Goal: Task Accomplishment & Management: Complete application form

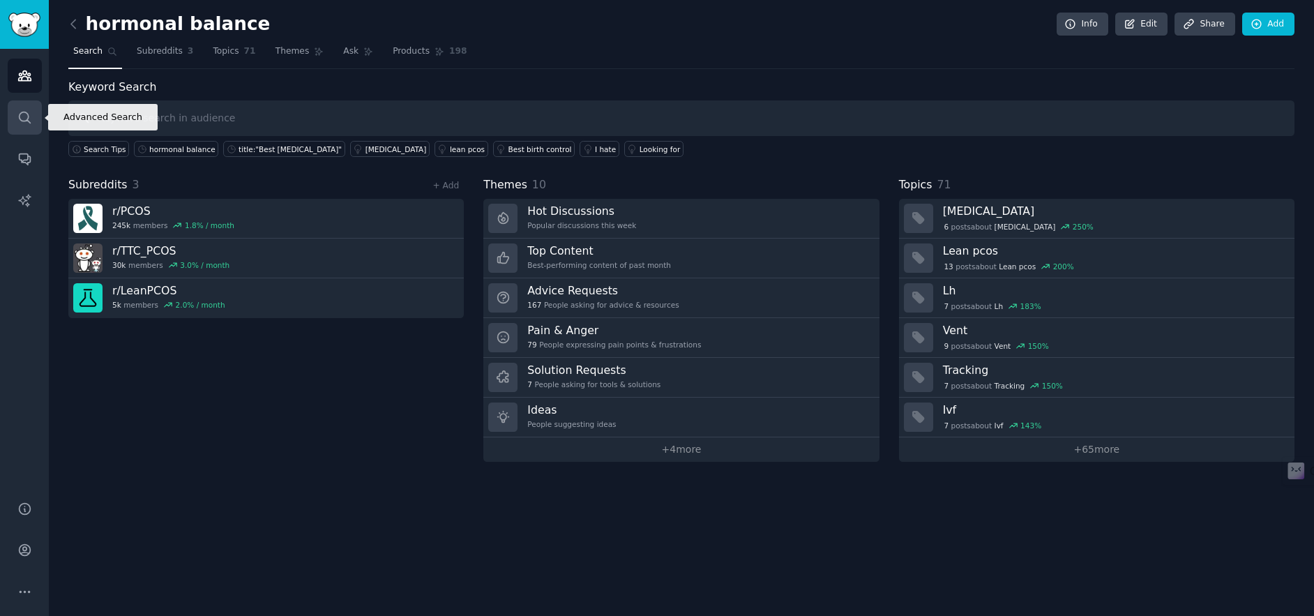
click at [22, 115] on icon "Sidebar" at bounding box center [24, 117] width 15 height 15
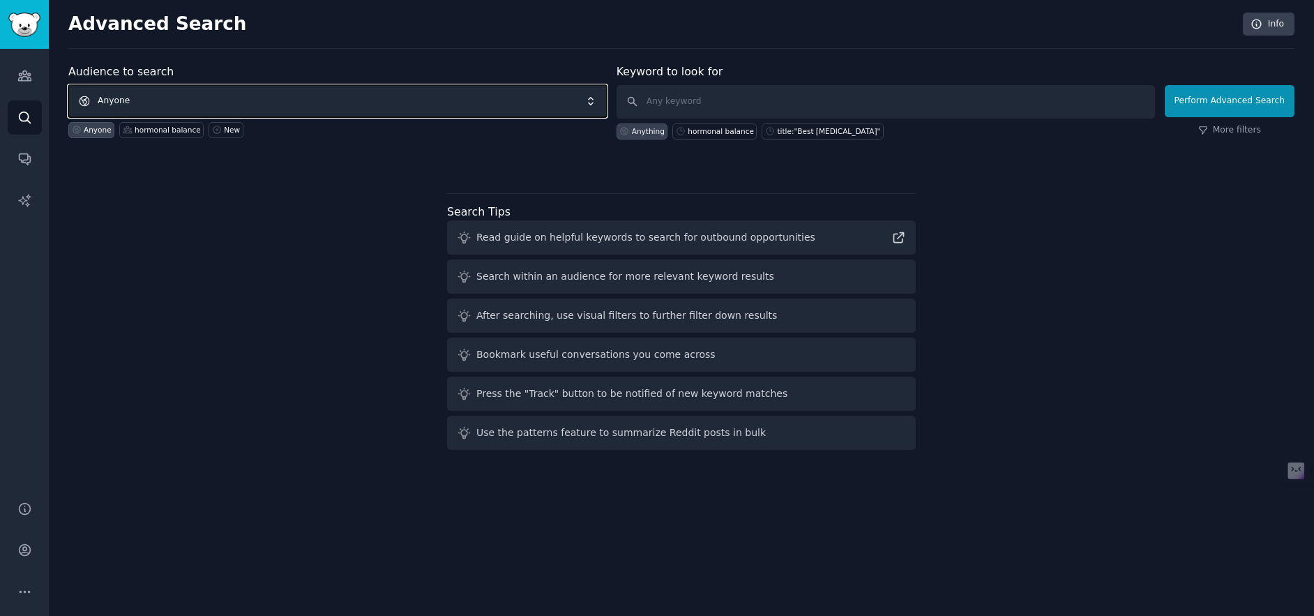
click at [196, 102] on span "Anyone" at bounding box center [337, 101] width 538 height 32
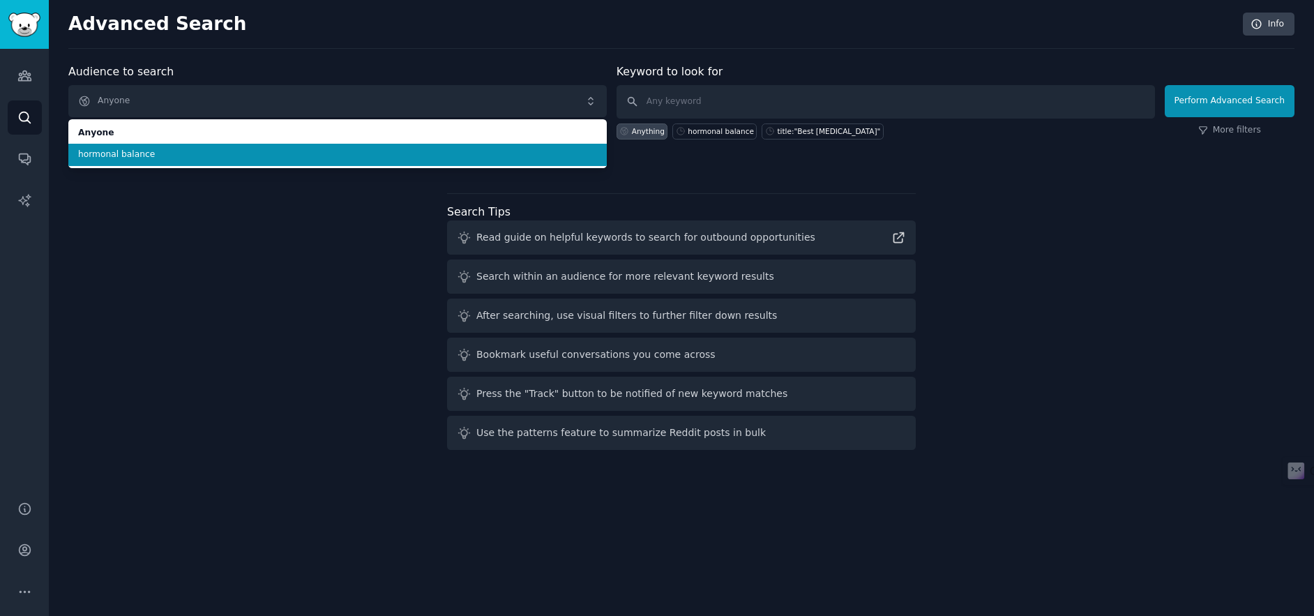
click at [158, 151] on span "hormonal balance" at bounding box center [337, 155] width 519 height 13
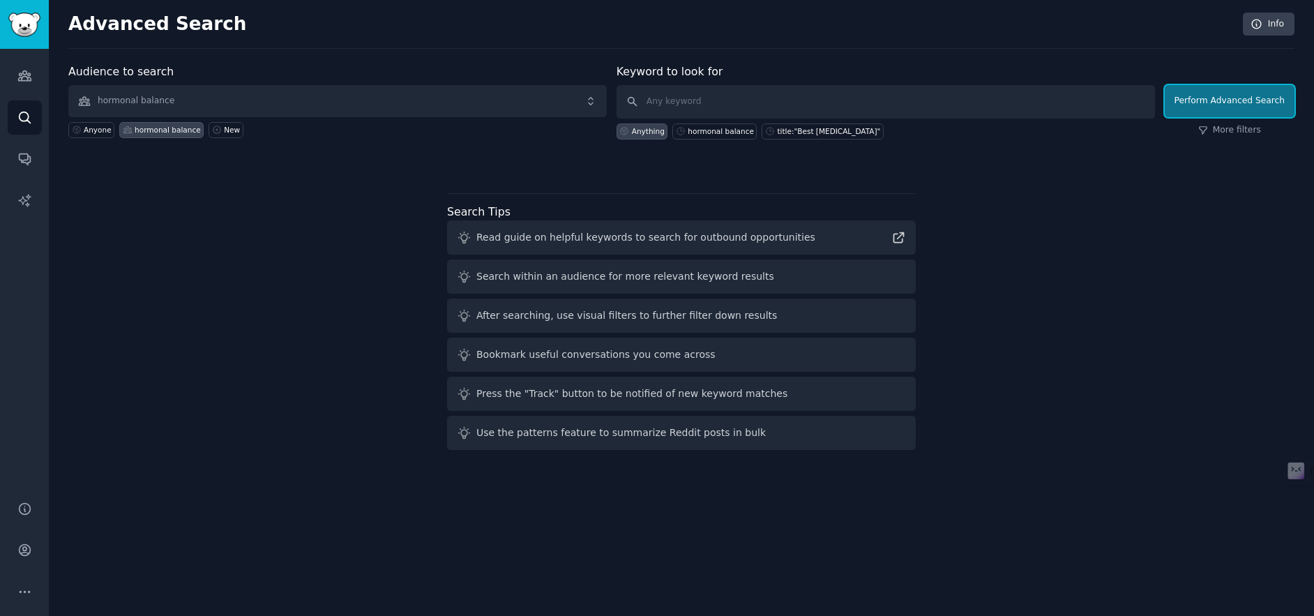
click at [1207, 105] on button "Perform Advanced Search" at bounding box center [1230, 101] width 130 height 32
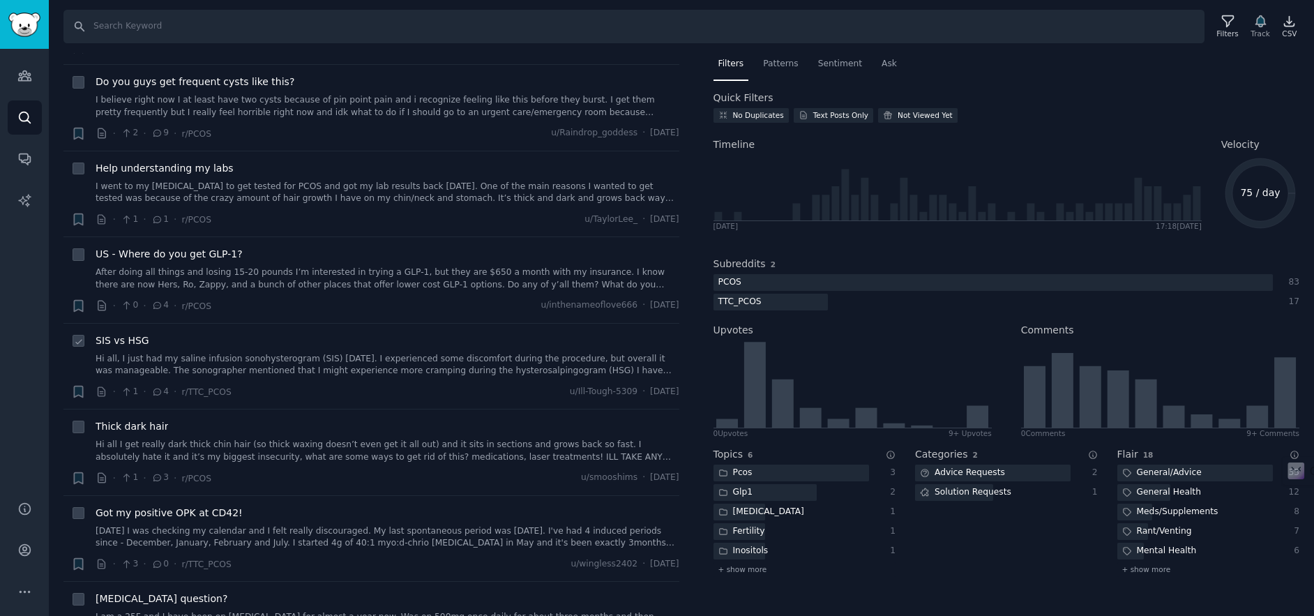
scroll to position [4743, 0]
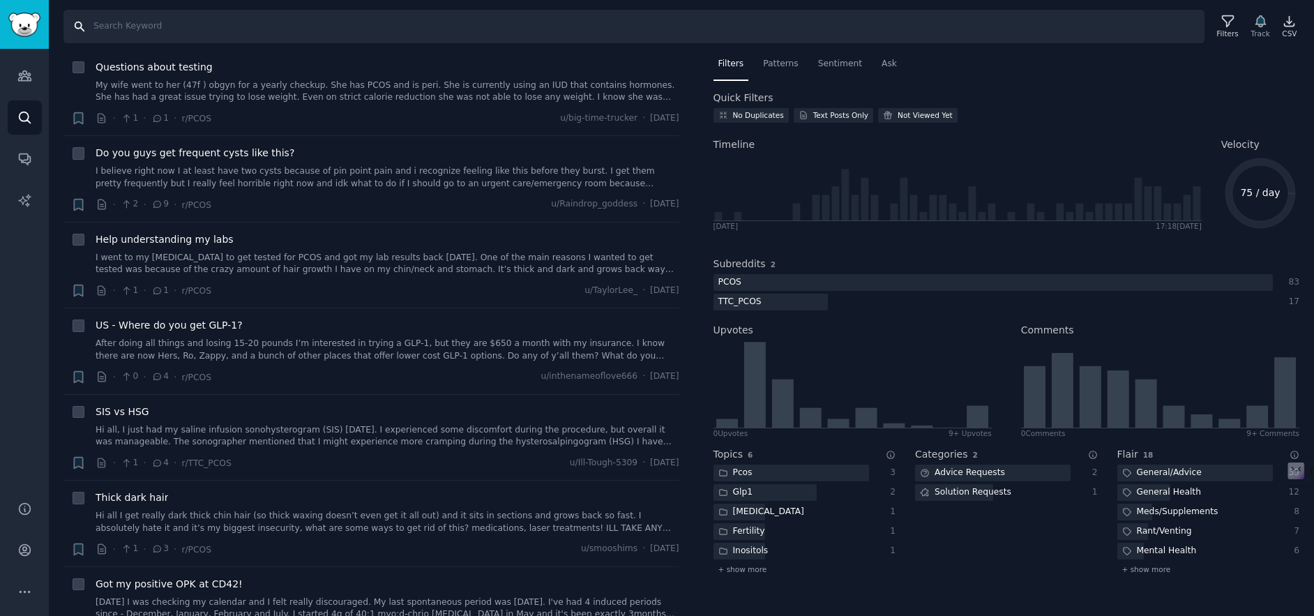
click at [557, 24] on input "Search" at bounding box center [633, 26] width 1141 height 33
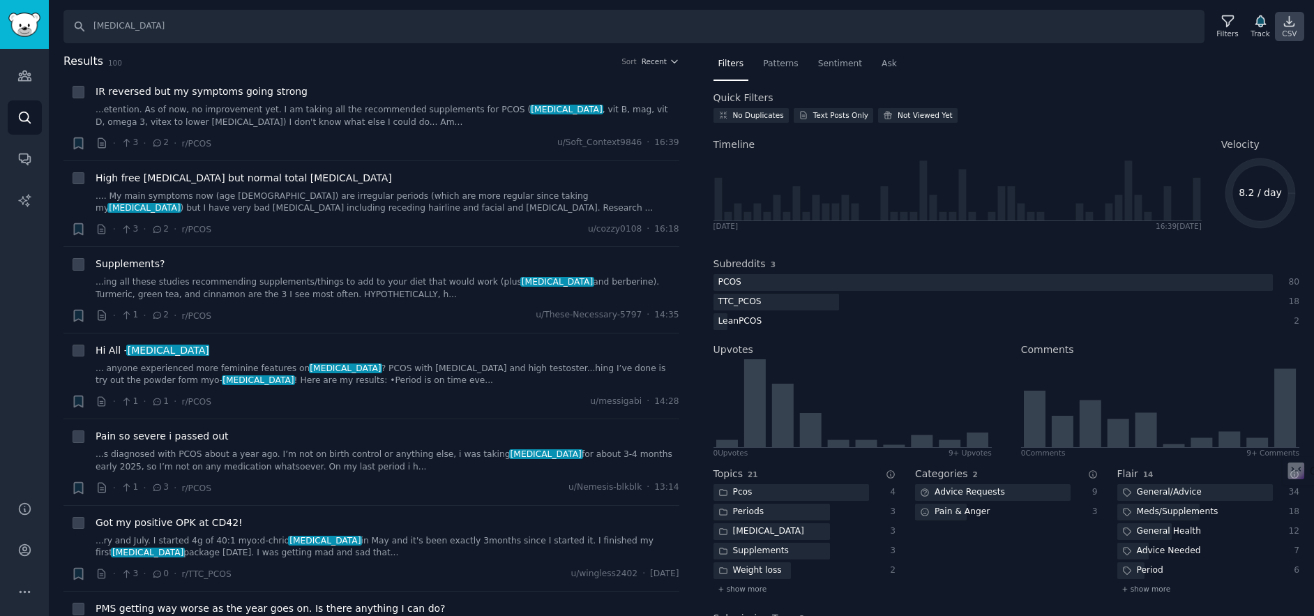
click at [1289, 28] on icon at bounding box center [1289, 21] width 15 height 15
click at [630, 61] on div "Sort" at bounding box center [628, 61] width 15 height 10
click at [658, 59] on span "Recent" at bounding box center [654, 61] width 25 height 10
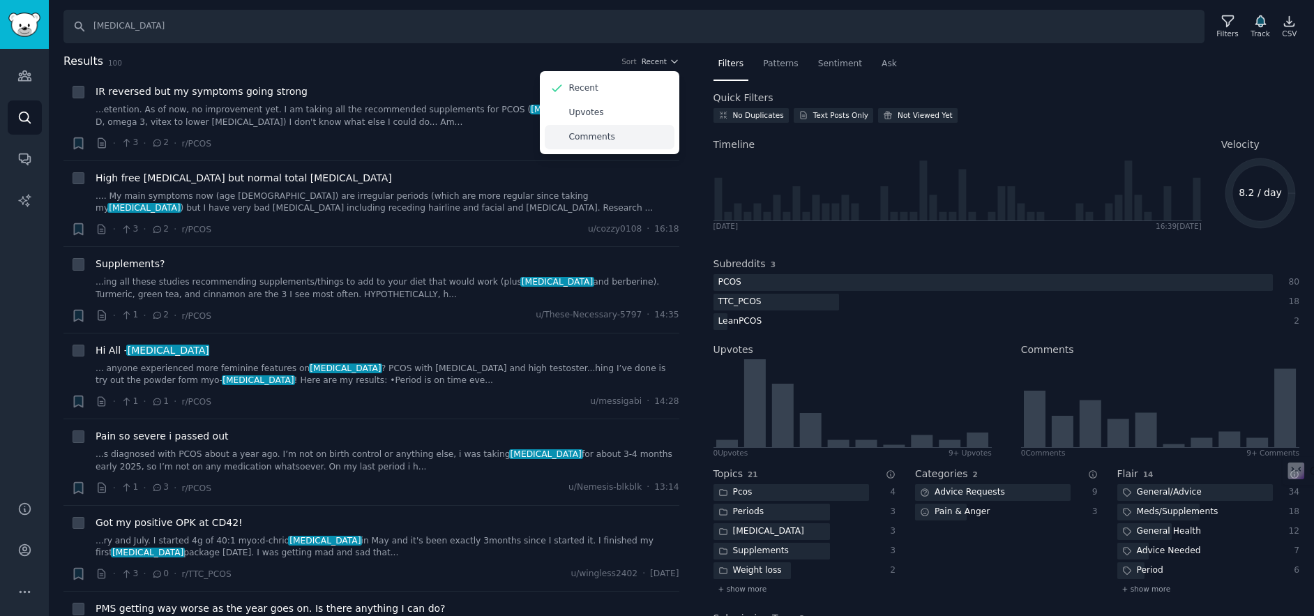
click at [591, 134] on p "Comments" at bounding box center [592, 137] width 46 height 13
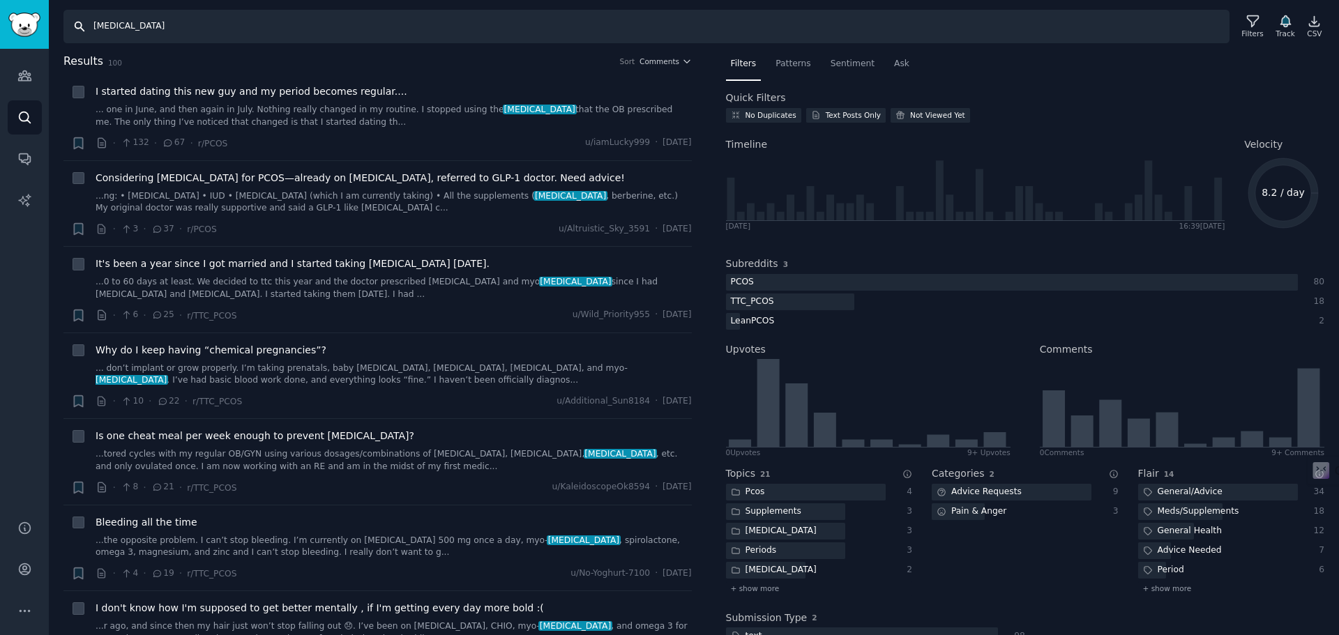
click at [121, 15] on input "[MEDICAL_DATA]" at bounding box center [646, 26] width 1166 height 33
drag, startPoint x: 130, startPoint y: 25, endPoint x: 28, endPoint y: 38, distance: 102.6
click at [28, 38] on div "Audiences Search Conversations AI Reports Help Account More Search [MEDICAL_DAT…" at bounding box center [669, 317] width 1339 height 635
type input "qsta"
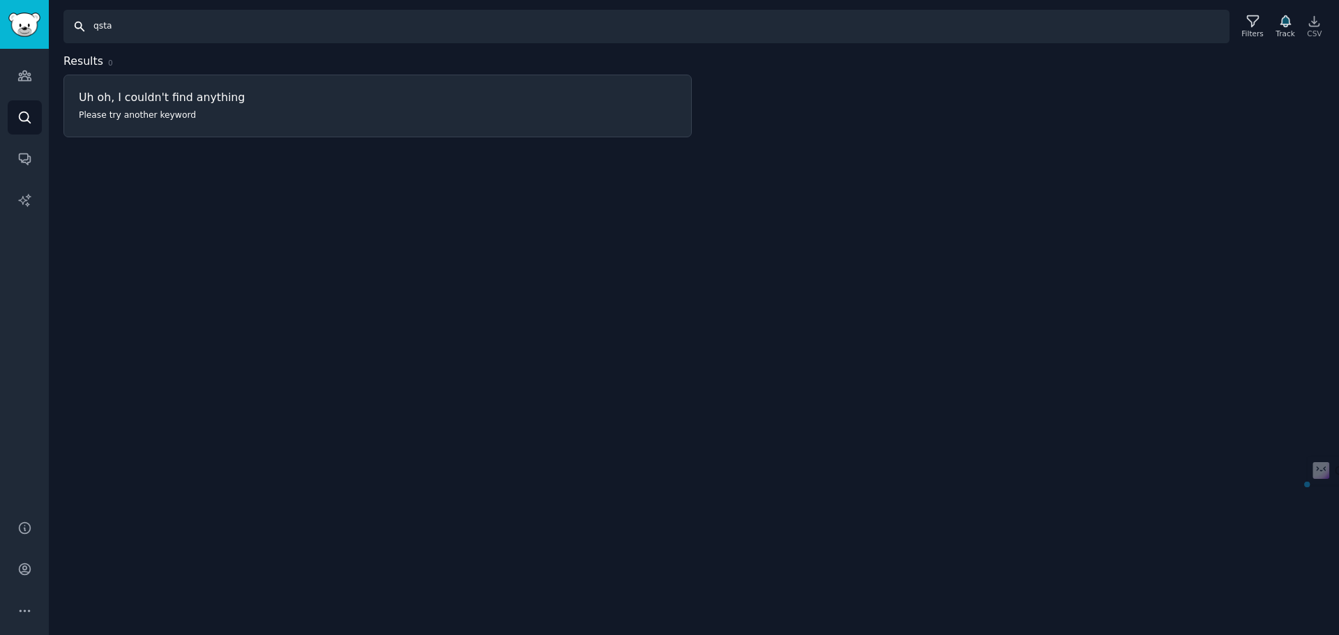
drag, startPoint x: 120, startPoint y: 25, endPoint x: 91, endPoint y: 23, distance: 29.4
click at [91, 23] on input "qsta" at bounding box center [646, 26] width 1166 height 33
type input "i"
type input "d"
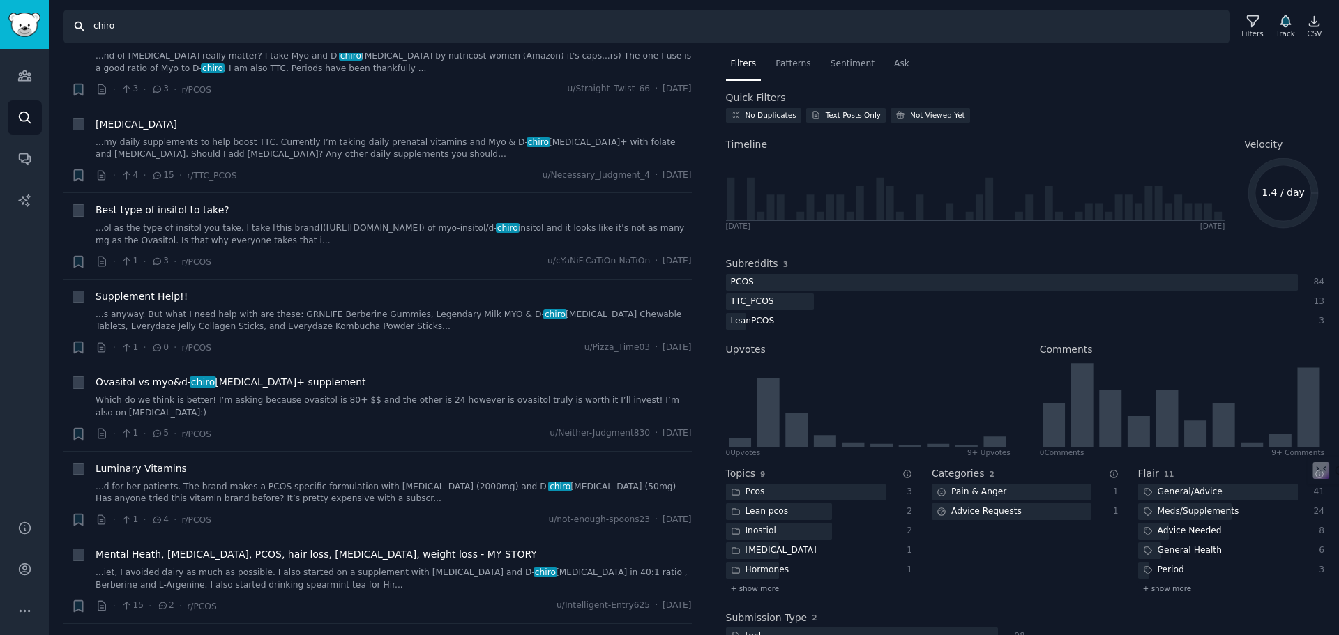
scroll to position [6208, 0]
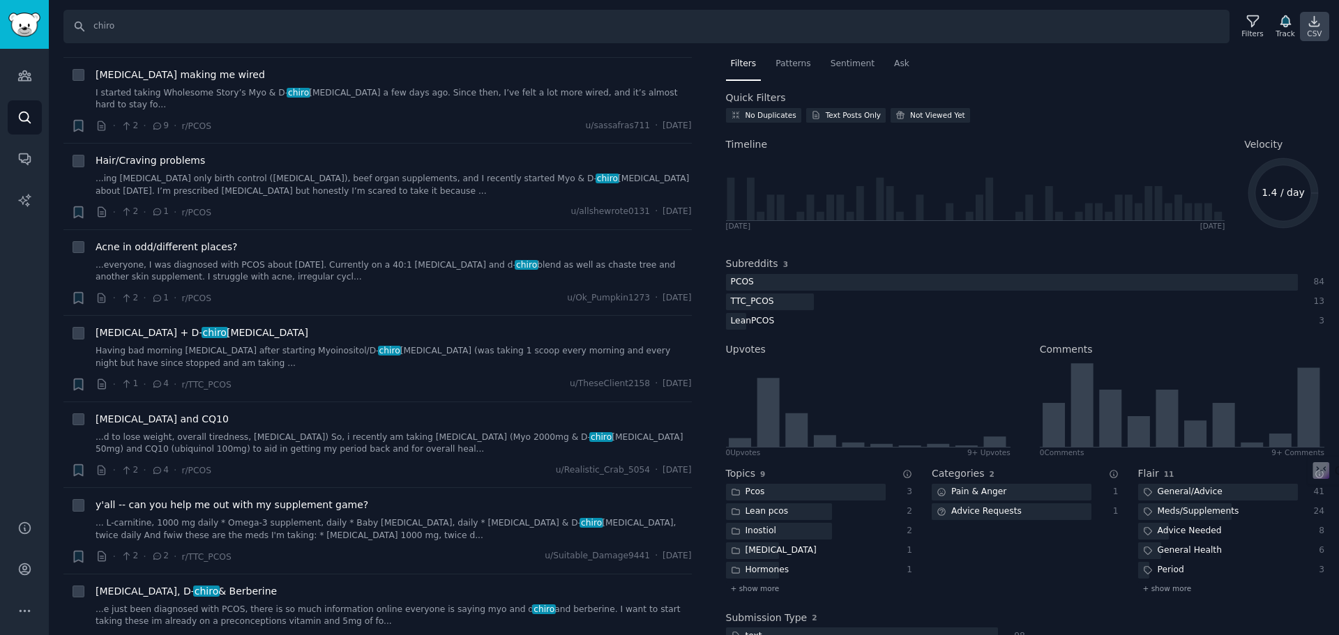
click at [1313, 22] on icon at bounding box center [1315, 22] width 10 height 10
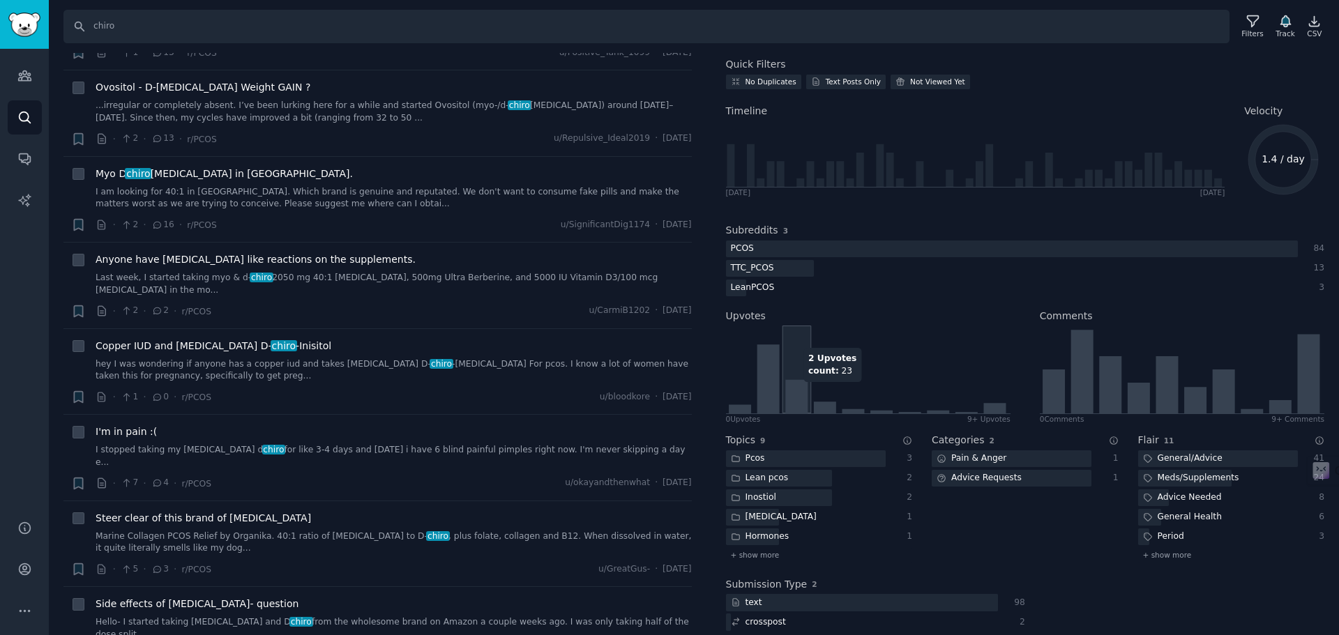
scroll to position [46, 0]
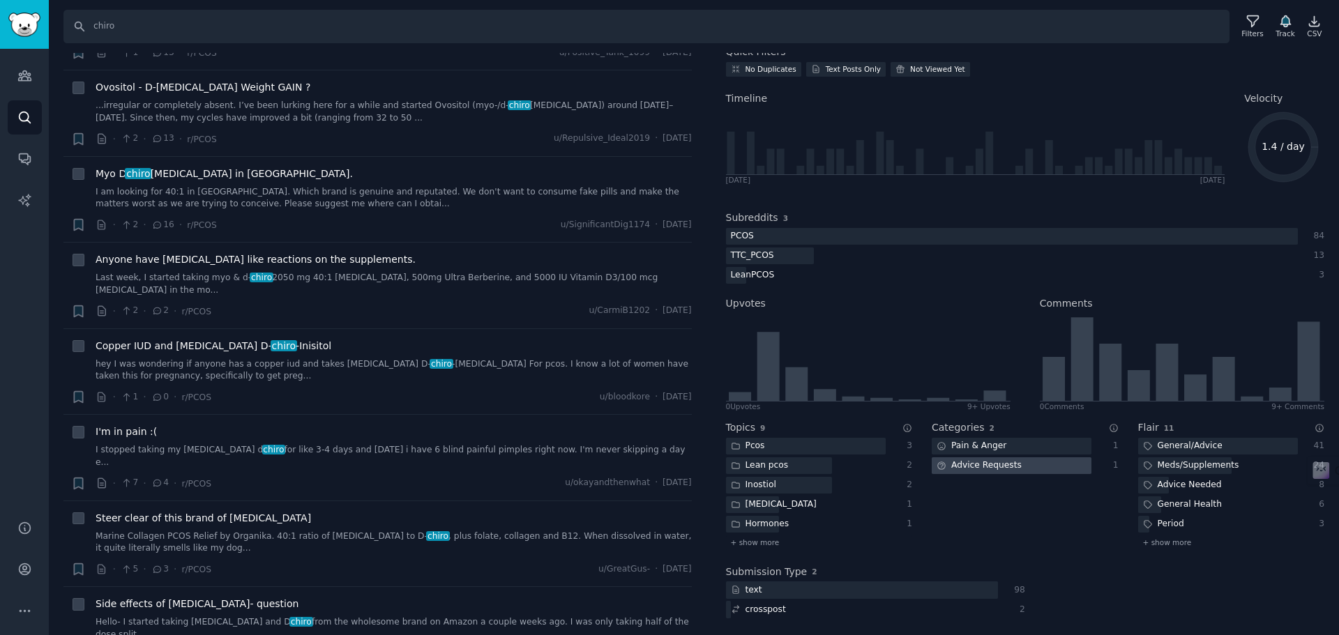
click at [1007, 468] on div "Advice Requests" at bounding box center [979, 466] width 95 height 17
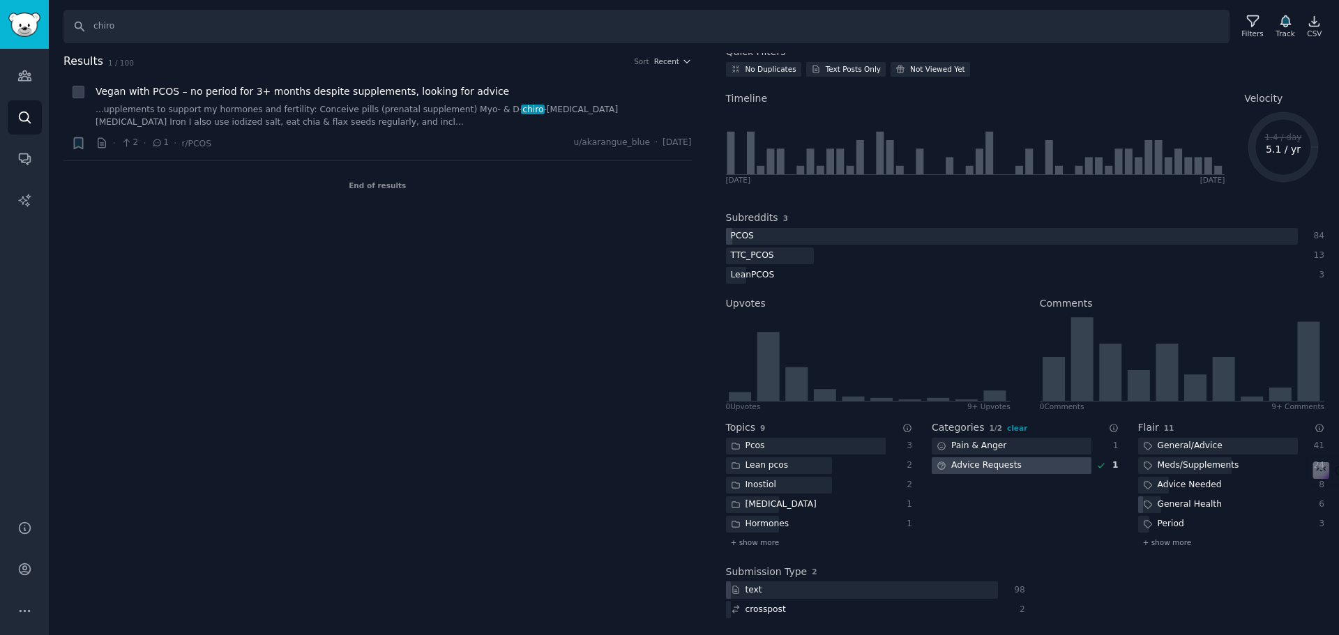
scroll to position [0, 0]
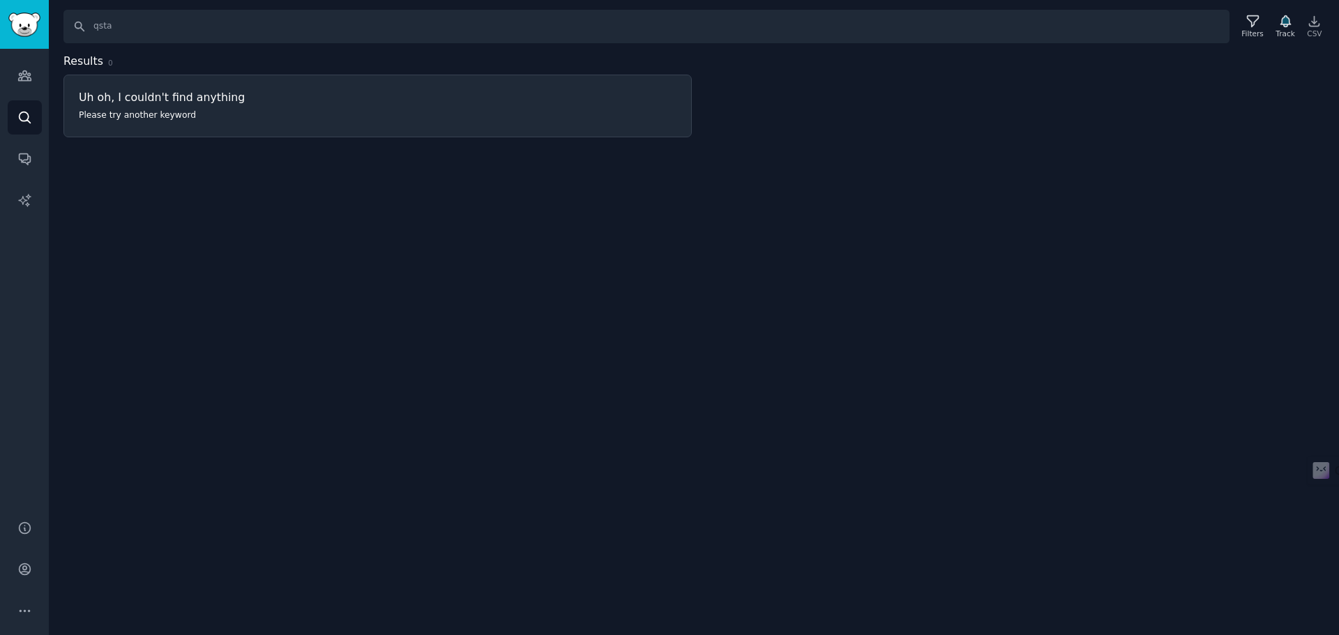
type input "[MEDICAL_DATA]"
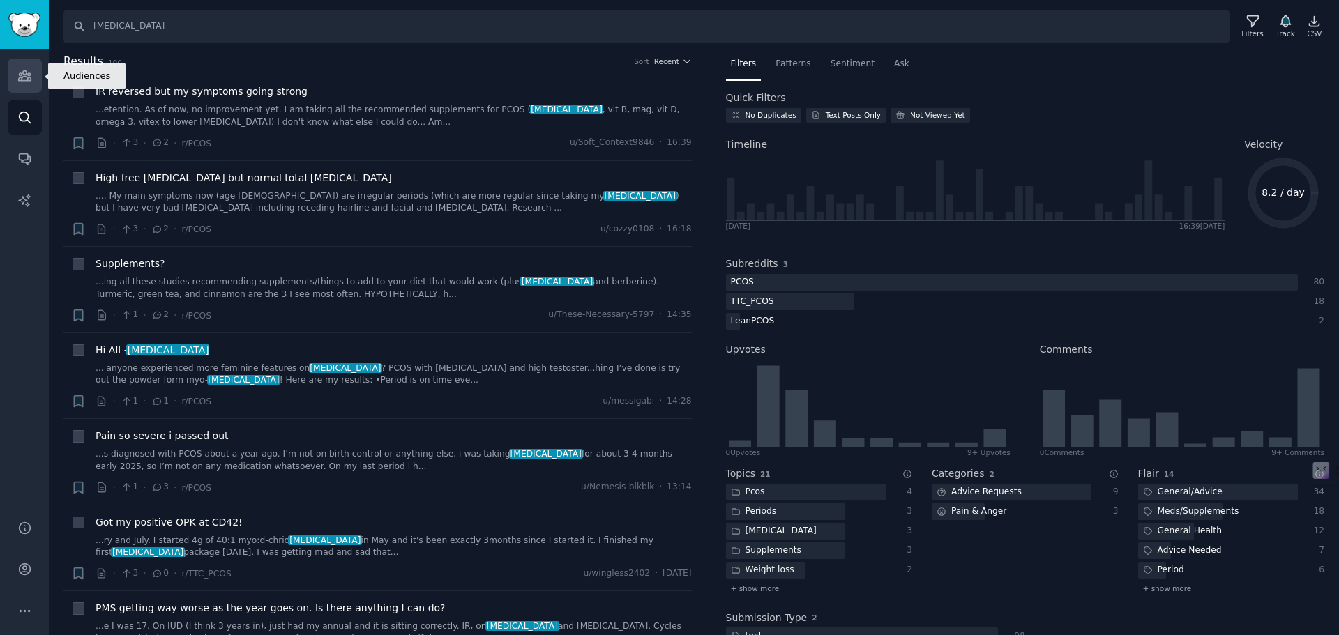
click at [32, 77] on link "Audiences" at bounding box center [25, 76] width 34 height 34
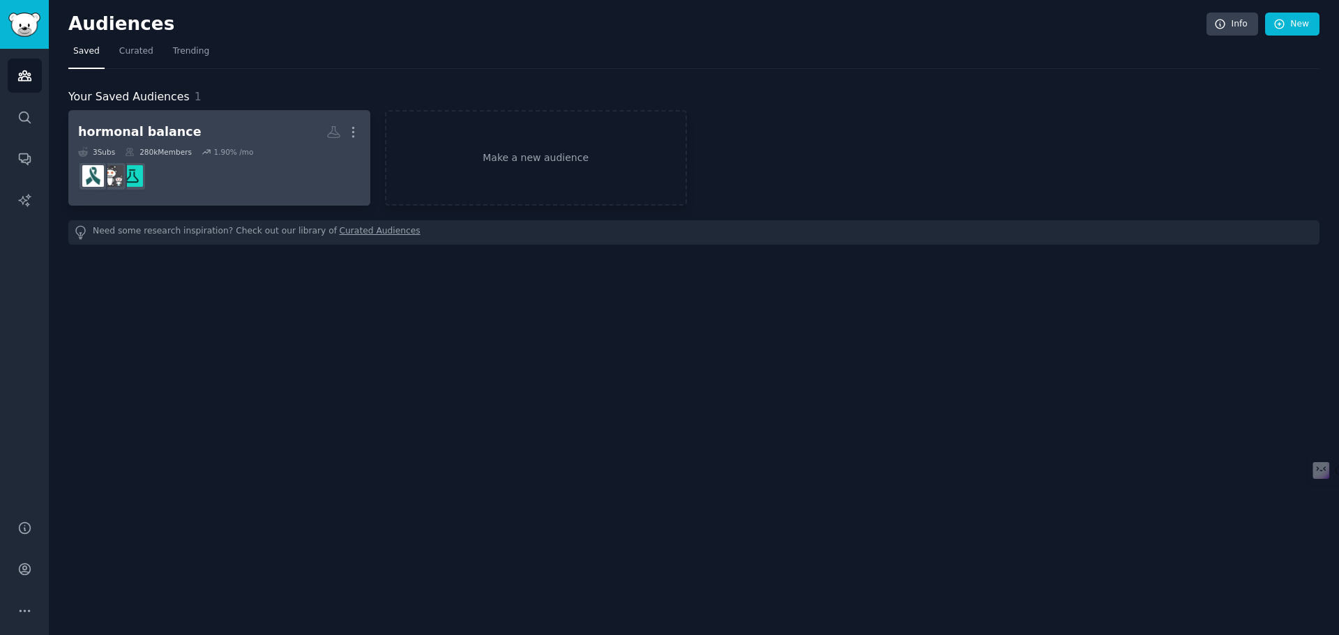
click at [278, 191] on dd at bounding box center [219, 176] width 282 height 39
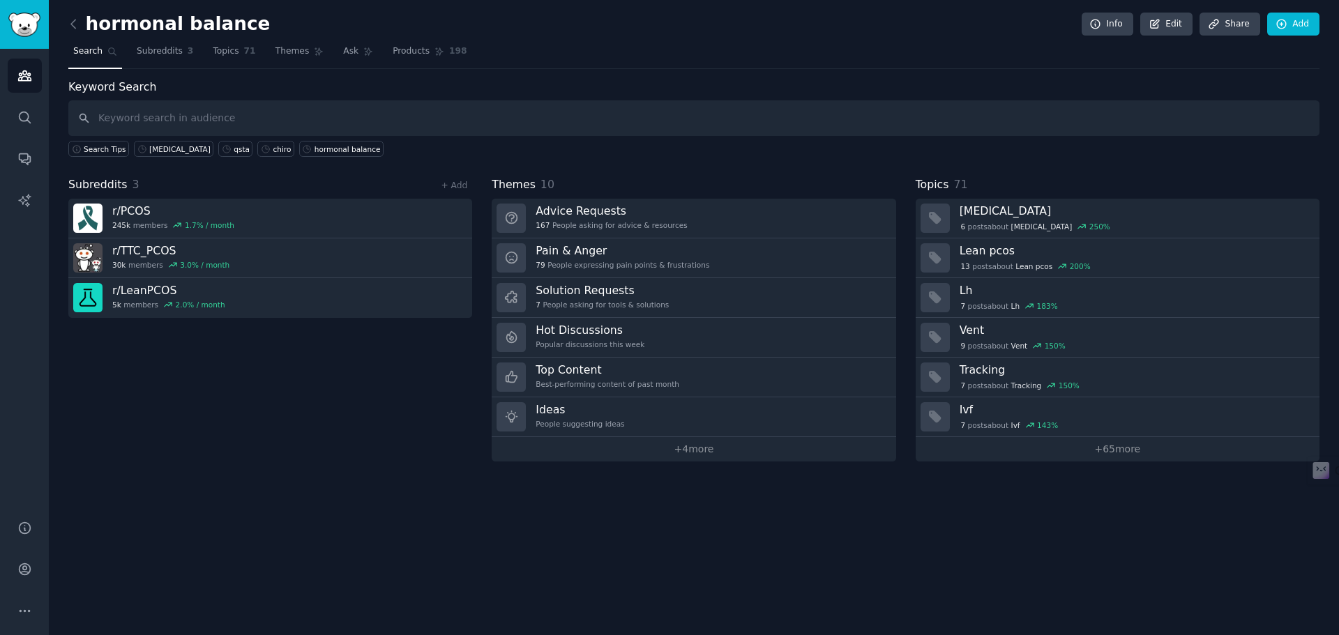
click at [168, 118] on input "text" at bounding box center [693, 118] width 1251 height 36
type input "menopause"
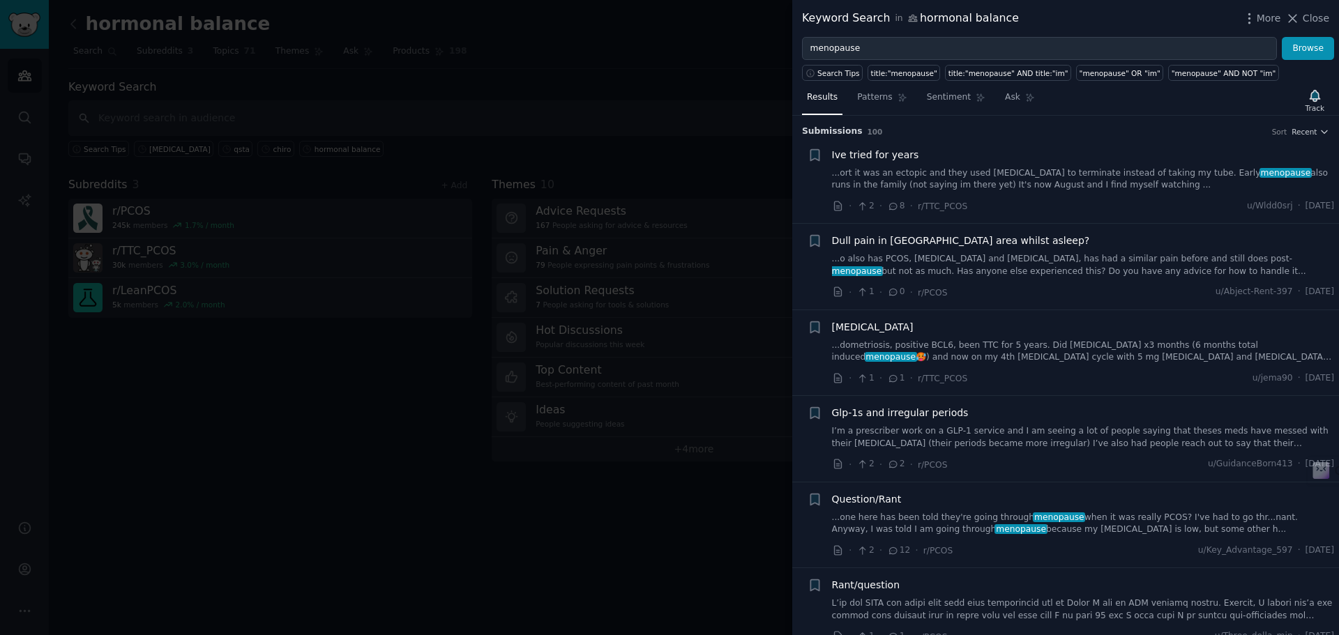
drag, startPoint x: 1304, startPoint y: 14, endPoint x: 93, endPoint y: 111, distance: 1214.1
click at [1304, 14] on button "Close" at bounding box center [1308, 18] width 44 height 15
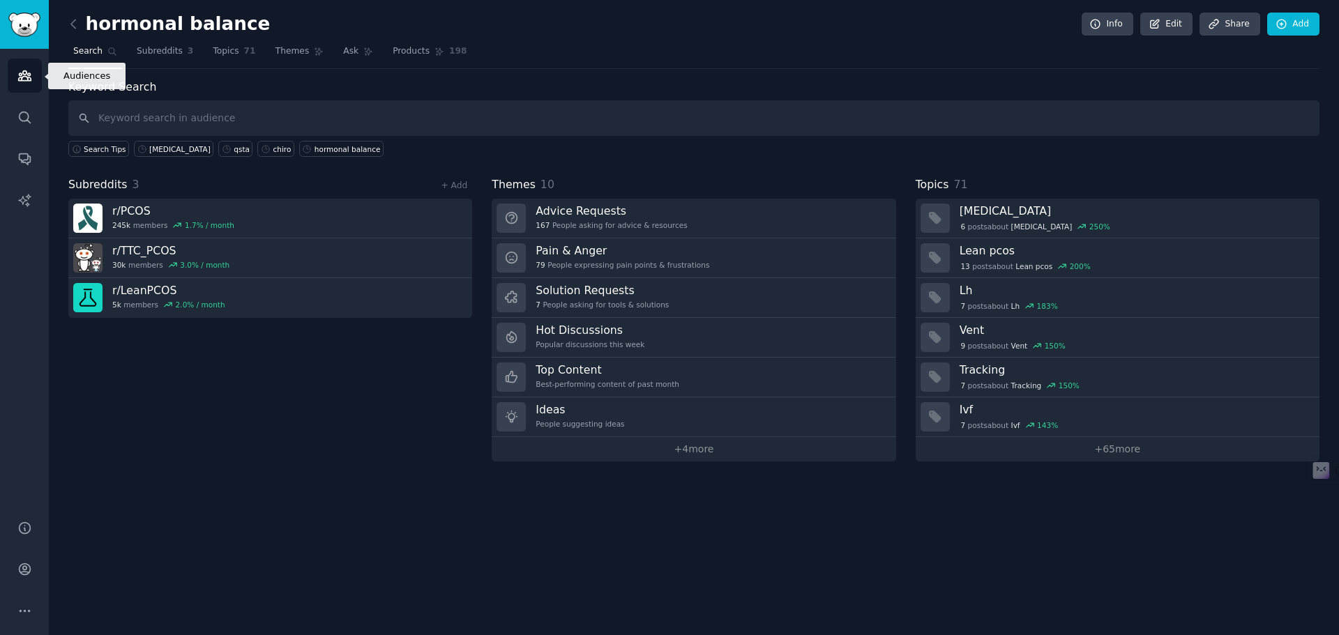
click at [22, 68] on link "Audiences" at bounding box center [25, 76] width 34 height 34
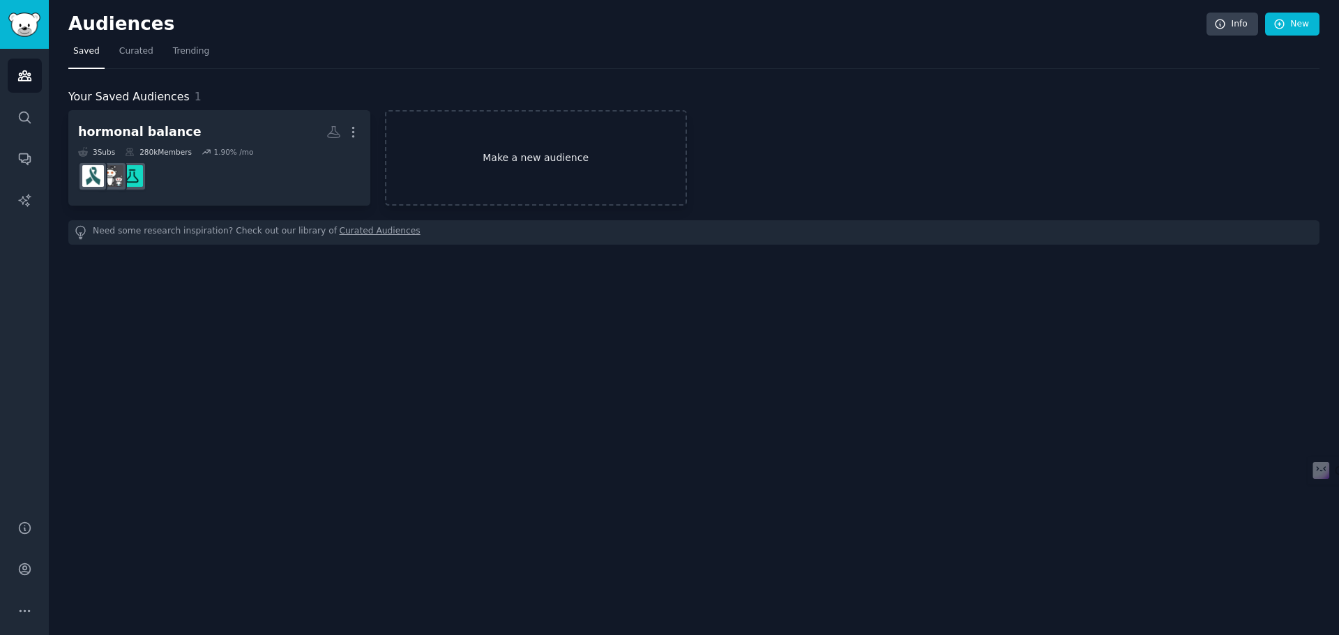
click at [506, 150] on link "Make a new audience" at bounding box center [536, 158] width 302 height 96
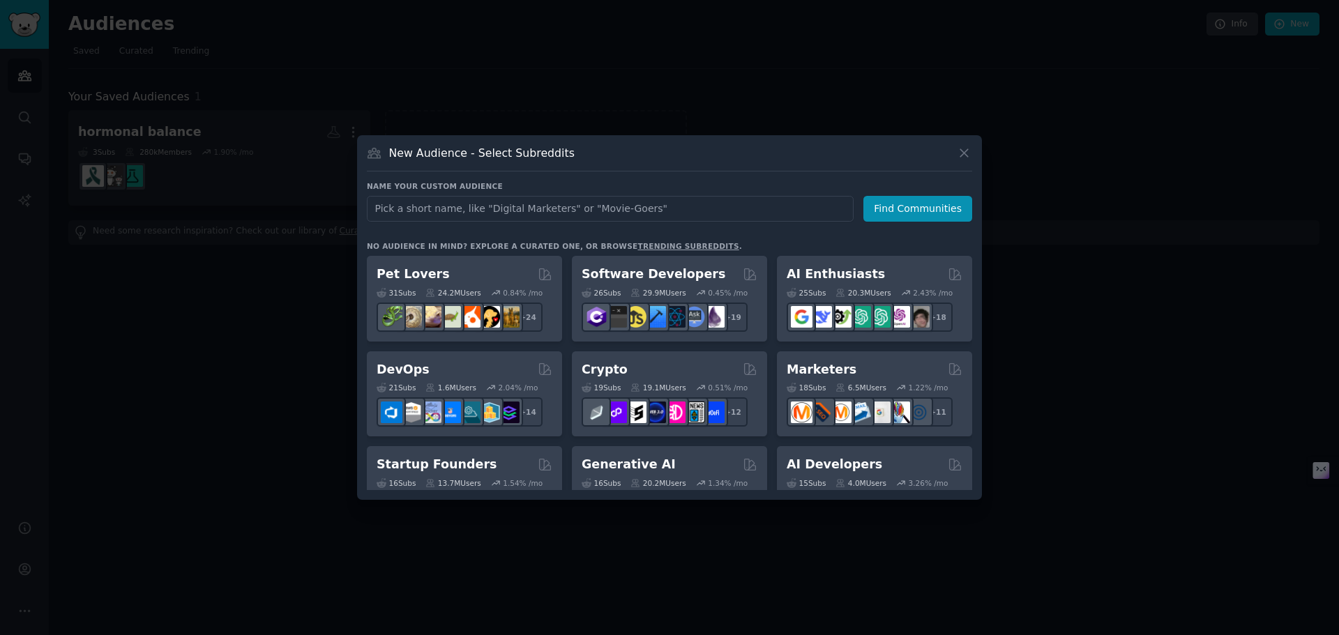
click at [439, 207] on input "text" at bounding box center [610, 209] width 487 height 26
type input "m"
type input "dog"
click at [908, 213] on button "Find Communities" at bounding box center [918, 209] width 109 height 26
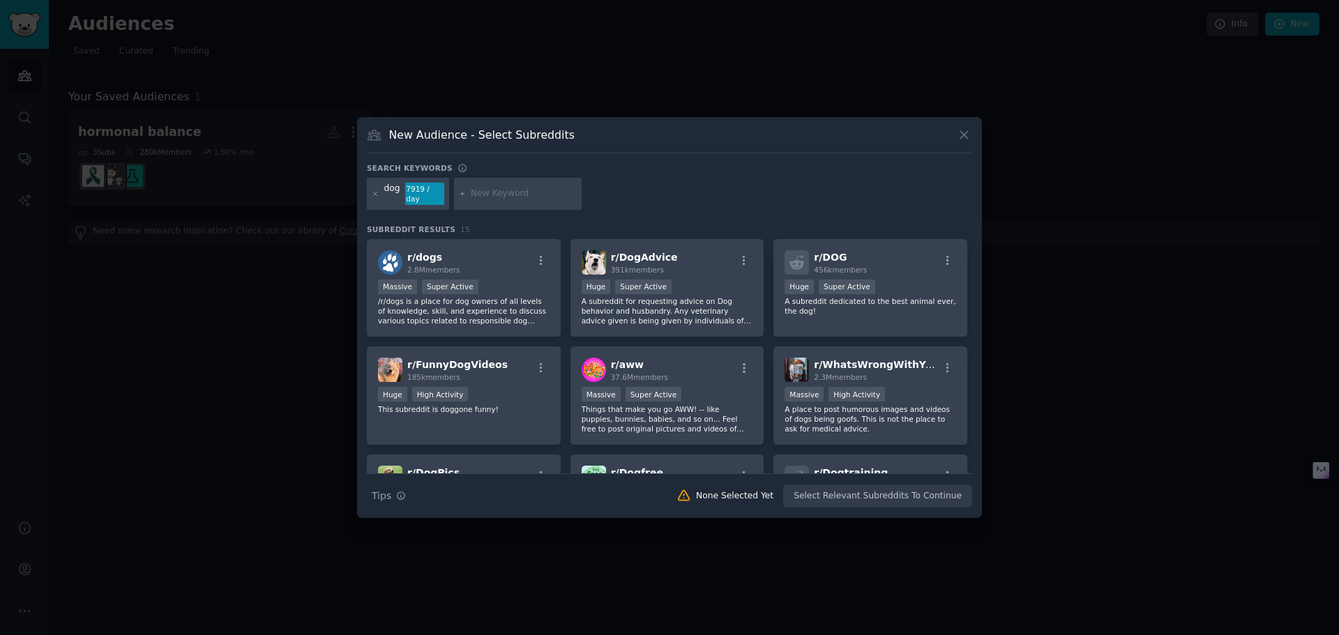
click at [481, 194] on input "text" at bounding box center [524, 194] width 106 height 13
type input "supplements"
click at [627, 188] on div "dog 7919 / day supplements" at bounding box center [669, 196] width 605 height 37
click at [462, 192] on icon at bounding box center [463, 194] width 8 height 8
click at [667, 172] on div "Search keywords" at bounding box center [669, 170] width 605 height 15
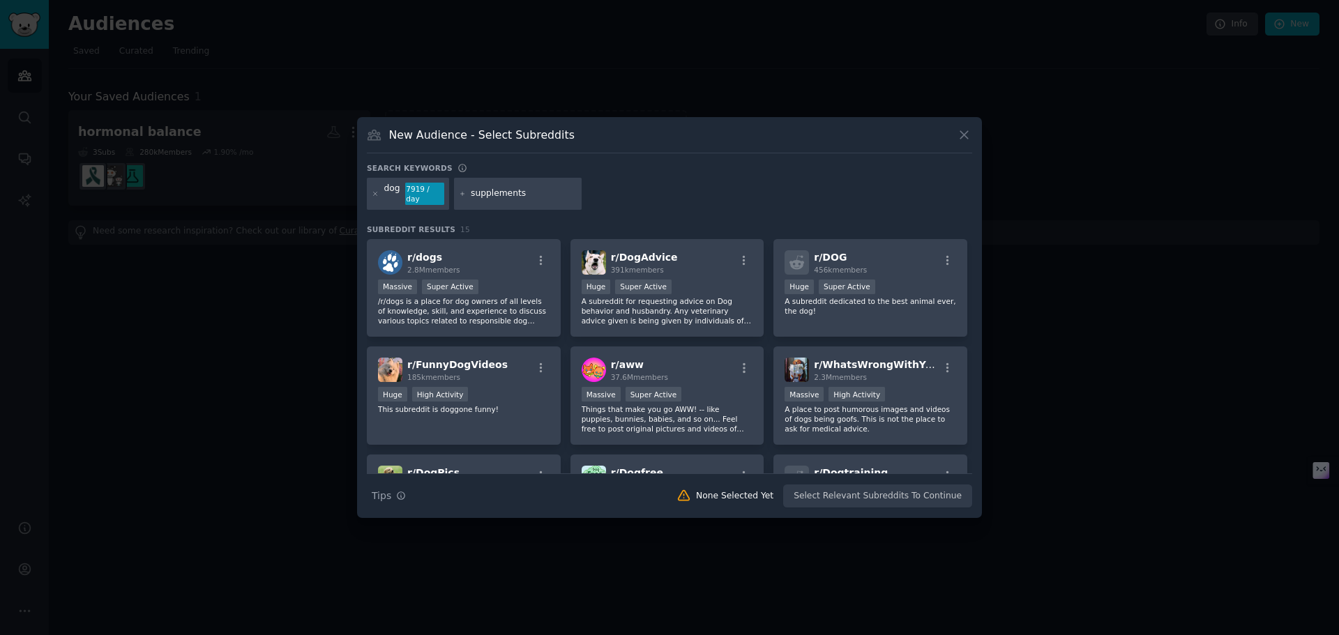
click at [505, 209] on div "dog 7919 / day supplements" at bounding box center [669, 196] width 605 height 37
click at [380, 173] on h3 "Search keywords" at bounding box center [410, 168] width 86 height 10
click at [489, 190] on input "supplements" at bounding box center [524, 194] width 106 height 13
click at [542, 202] on div "supplements" at bounding box center [518, 194] width 128 height 32
click at [539, 195] on input "supplements" at bounding box center [524, 194] width 106 height 13
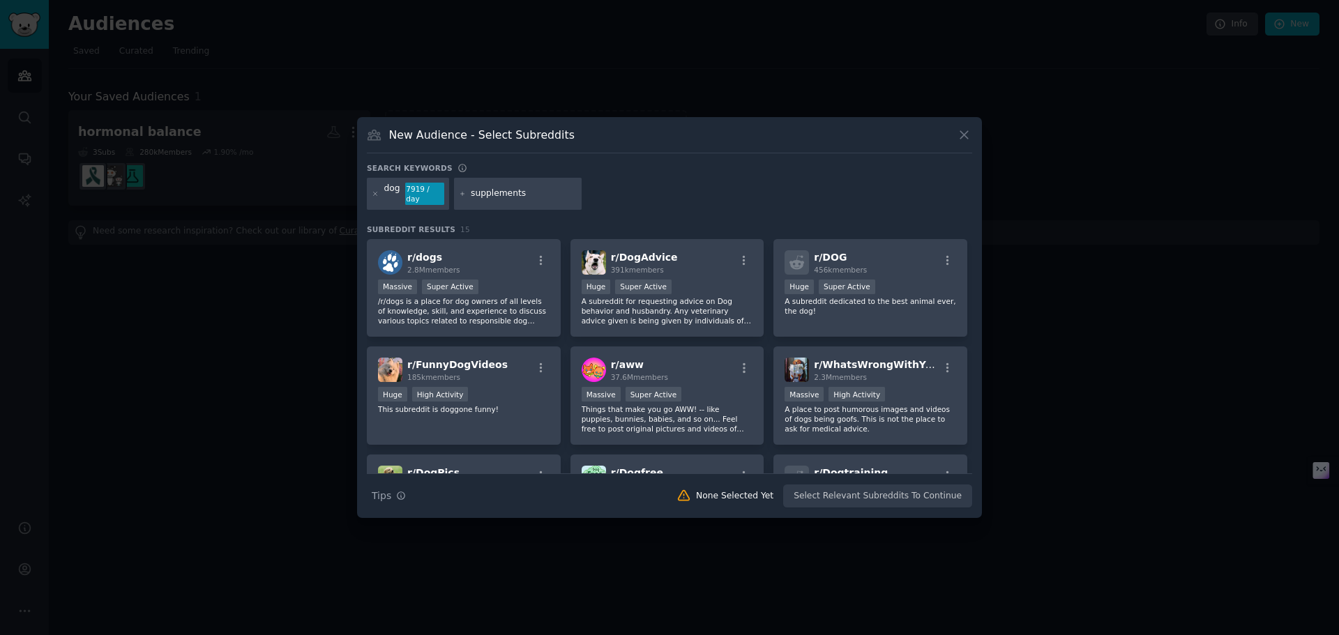
click at [637, 187] on div "dog 7919 / day supplements" at bounding box center [669, 196] width 605 height 37
click at [517, 296] on p "/r/dogs is a place for dog owners of all levels of knowledge, skill, and experi…" at bounding box center [464, 310] width 172 height 29
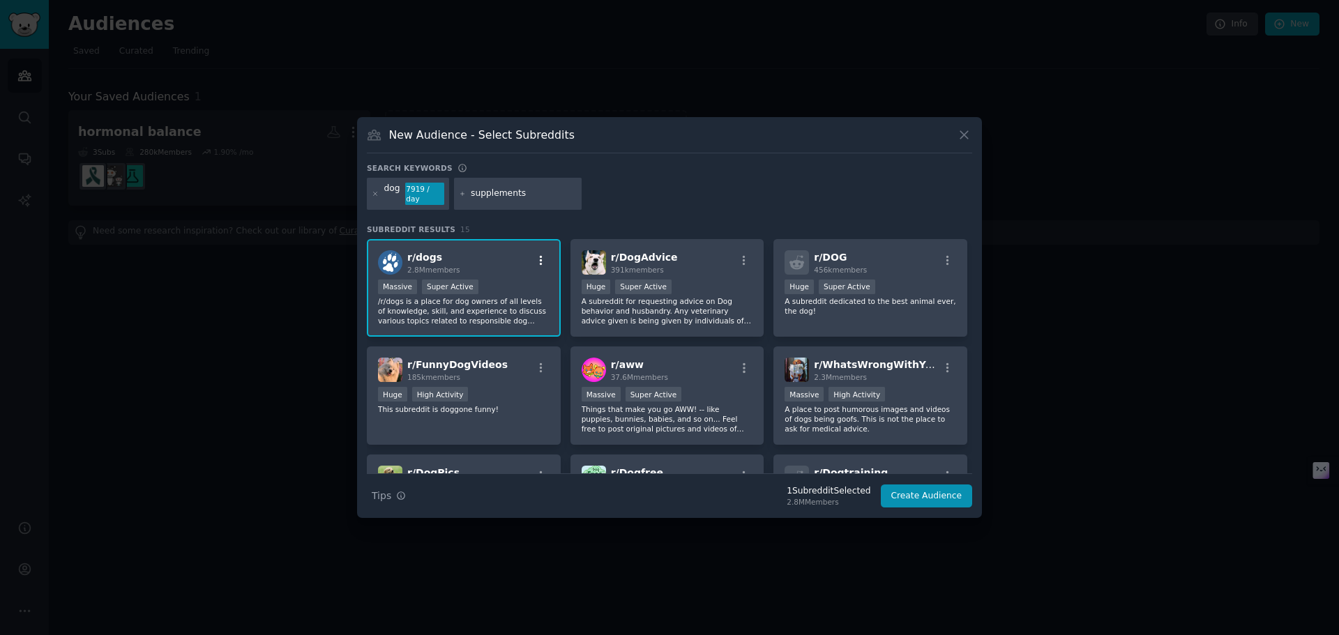
click at [545, 255] on icon "button" at bounding box center [541, 261] width 13 height 13
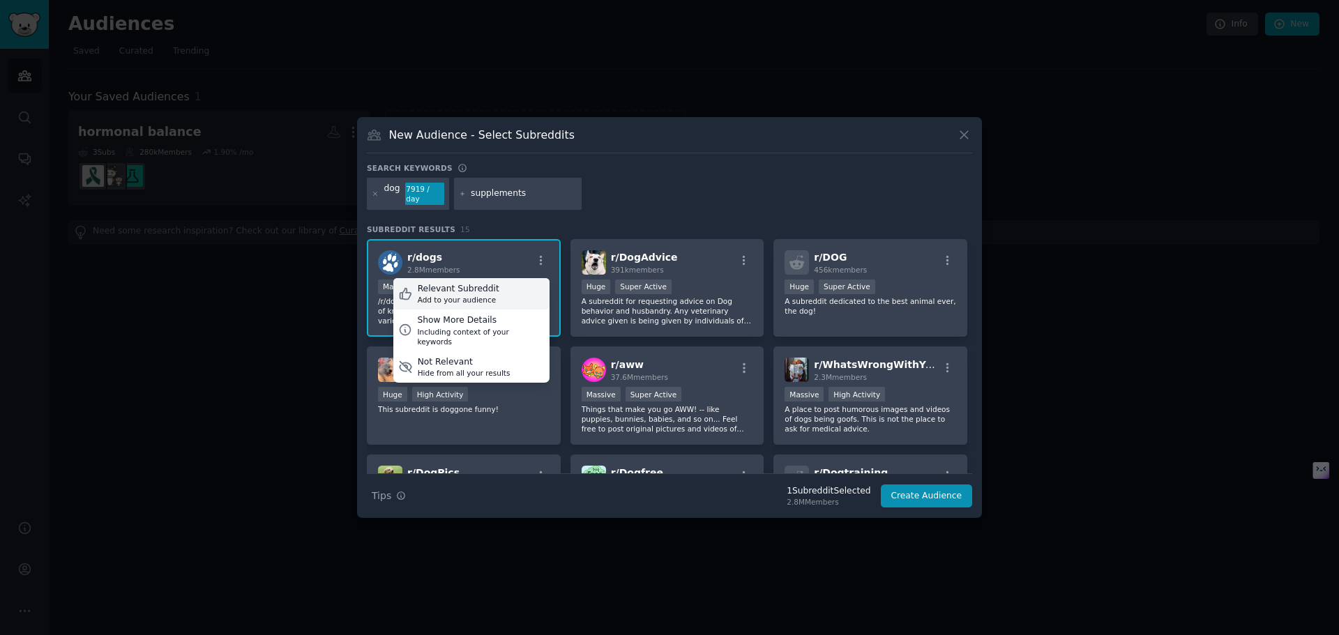
click at [479, 296] on div "Add to your audience" at bounding box center [459, 300] width 82 height 10
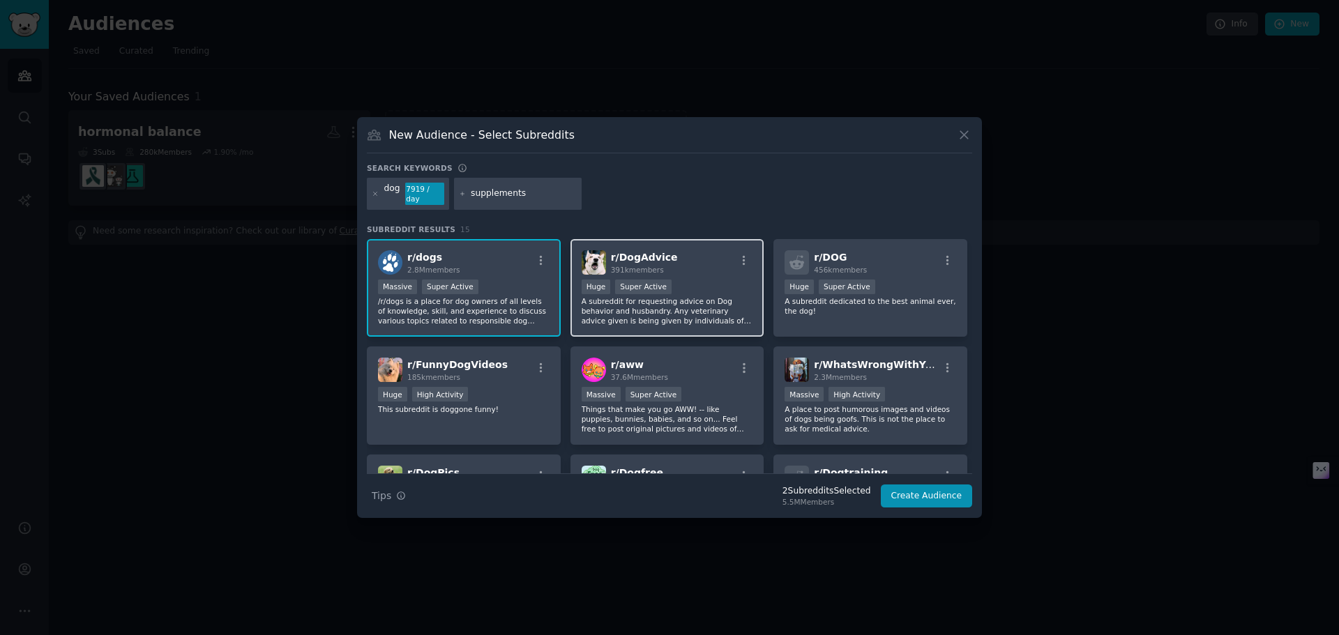
click at [744, 250] on div "r/ DogAdvice 391k members" at bounding box center [668, 262] width 172 height 24
click at [743, 255] on icon "button" at bounding box center [744, 261] width 13 height 13
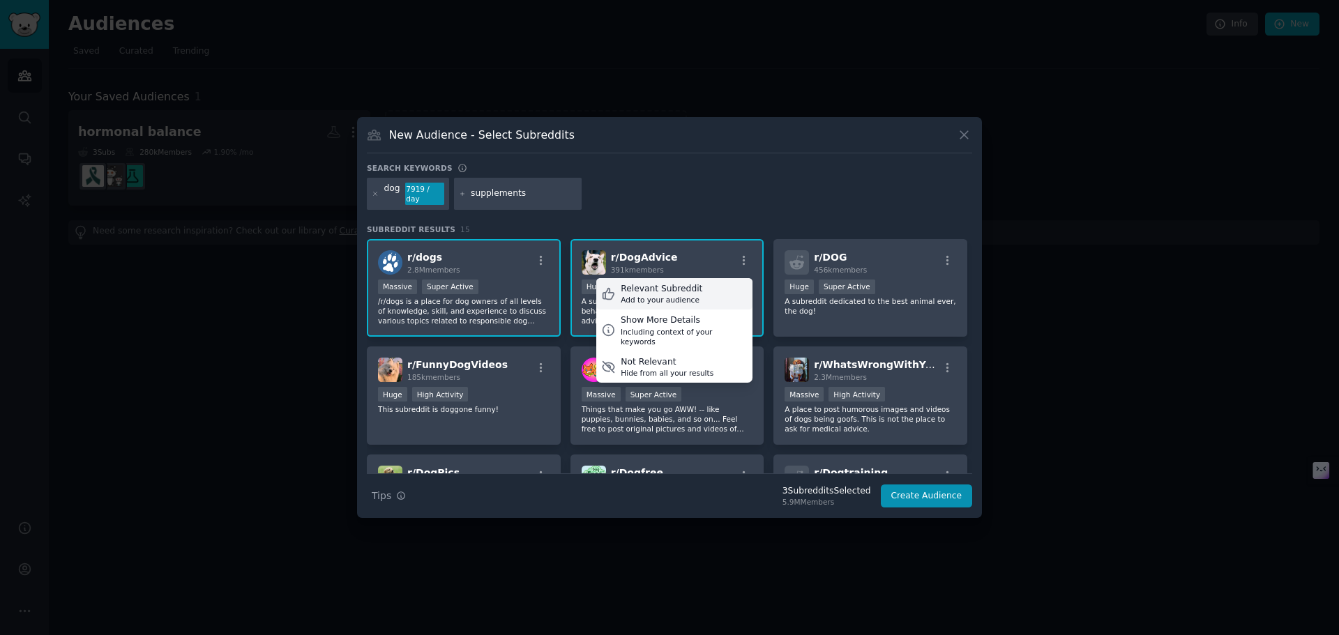
click at [648, 295] on div "Add to your audience" at bounding box center [662, 300] width 82 height 10
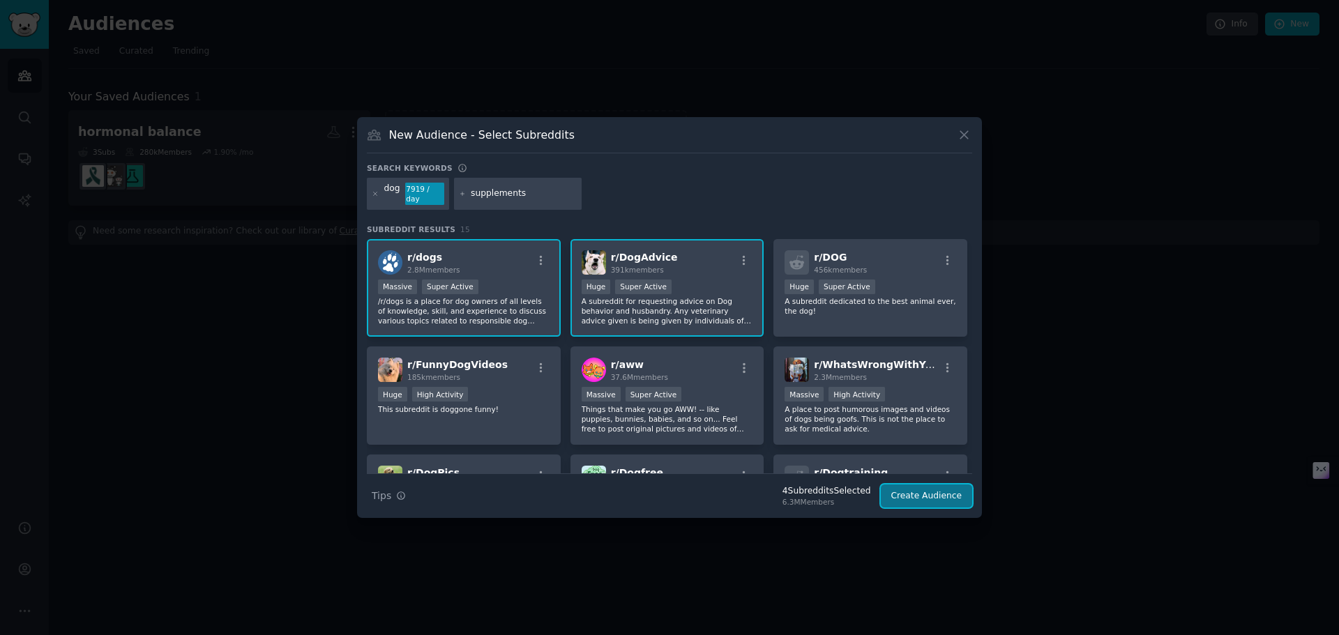
click at [914, 488] on button "Create Audience" at bounding box center [927, 497] width 92 height 24
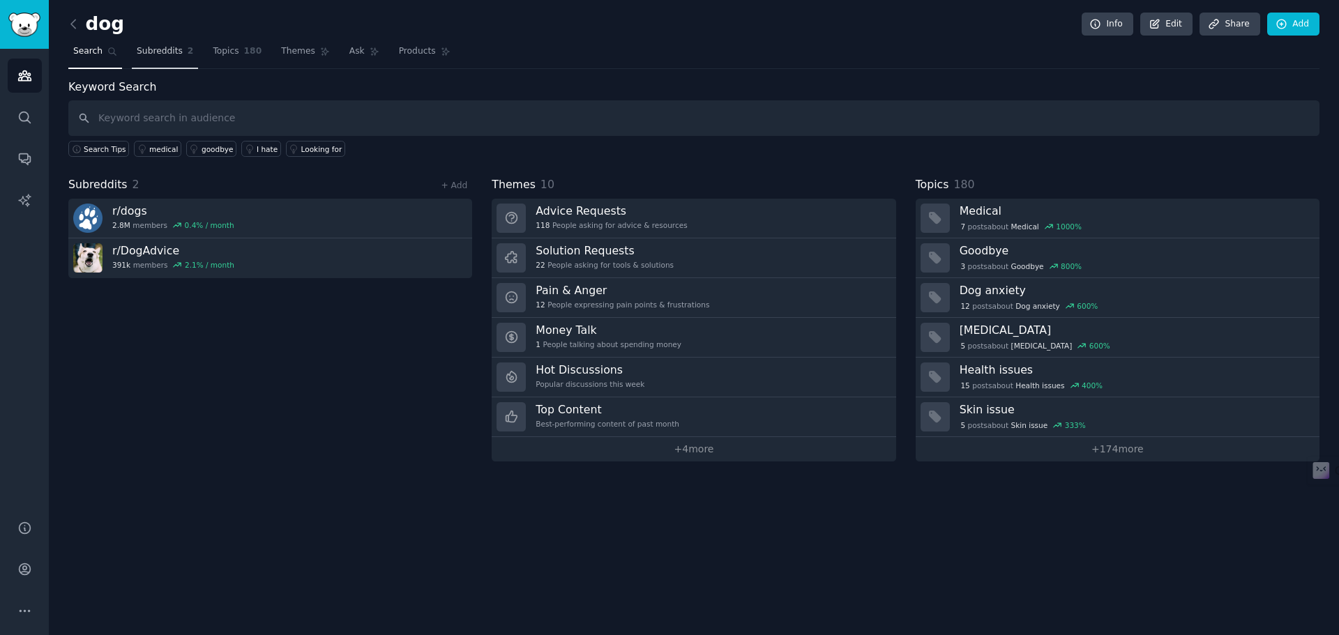
click at [153, 48] on span "Subreddits" at bounding box center [160, 51] width 46 height 13
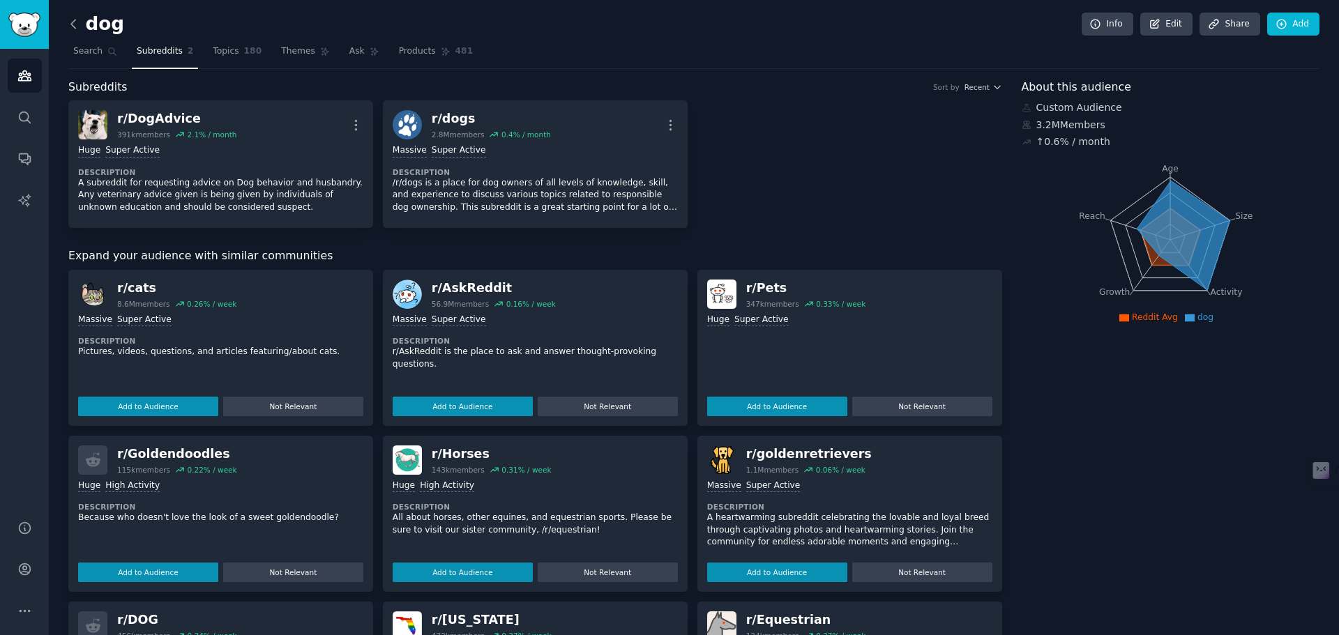
click at [74, 18] on icon at bounding box center [73, 24] width 15 height 15
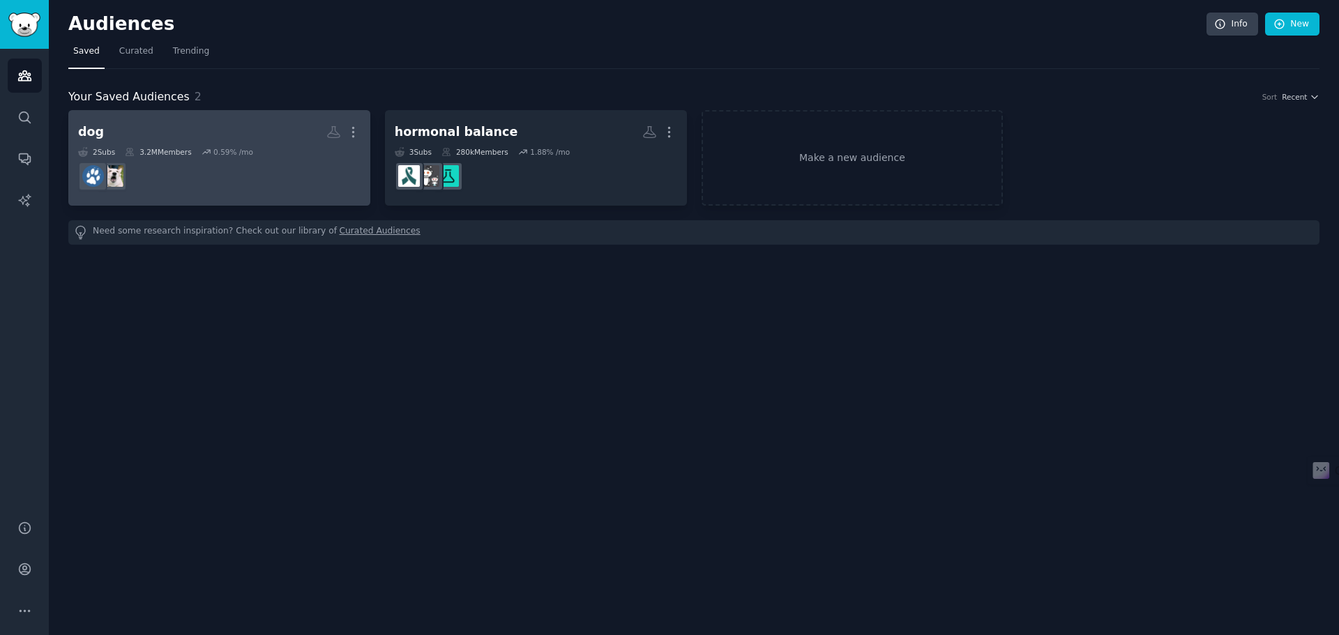
click at [256, 137] on h2 "dog More" at bounding box center [219, 132] width 282 height 24
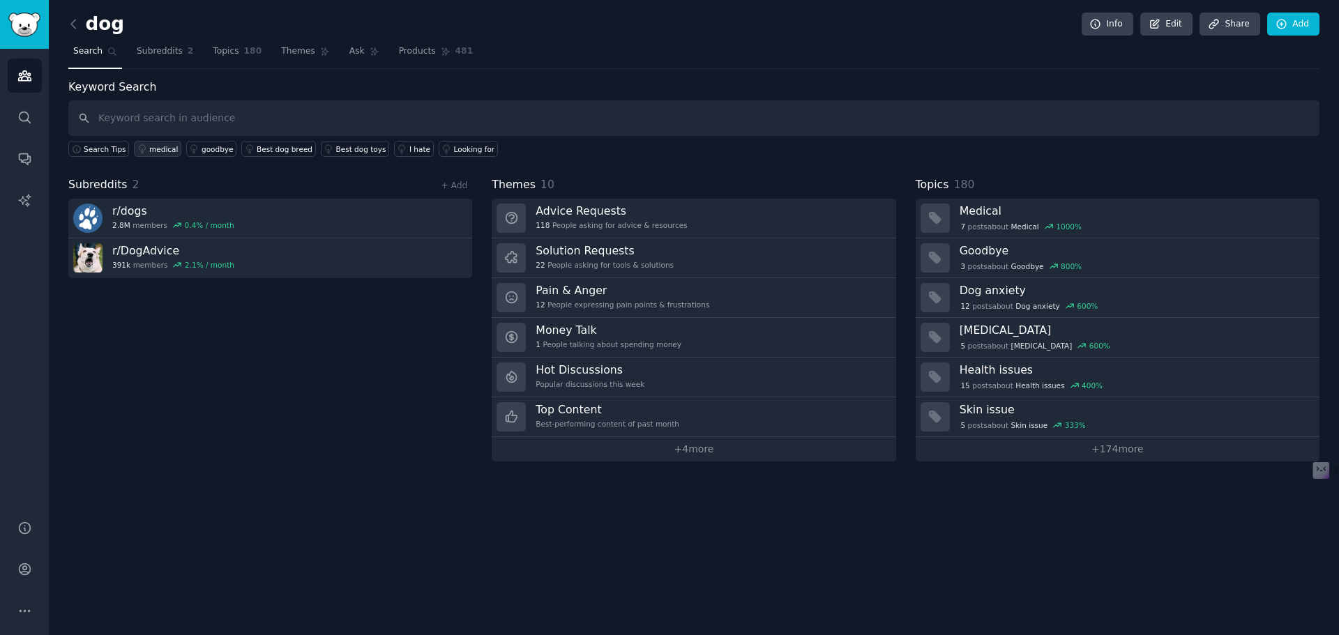
click at [153, 147] on div "medical" at bounding box center [163, 149] width 29 height 10
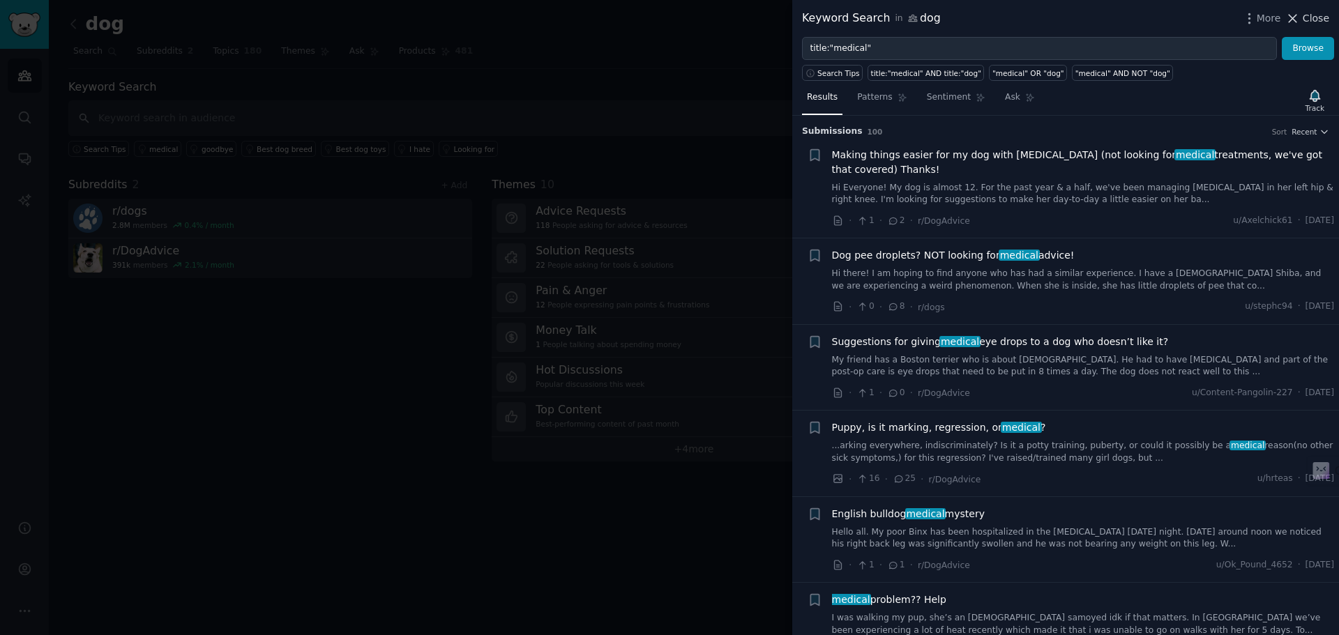
click at [1295, 19] on icon at bounding box center [1293, 18] width 15 height 15
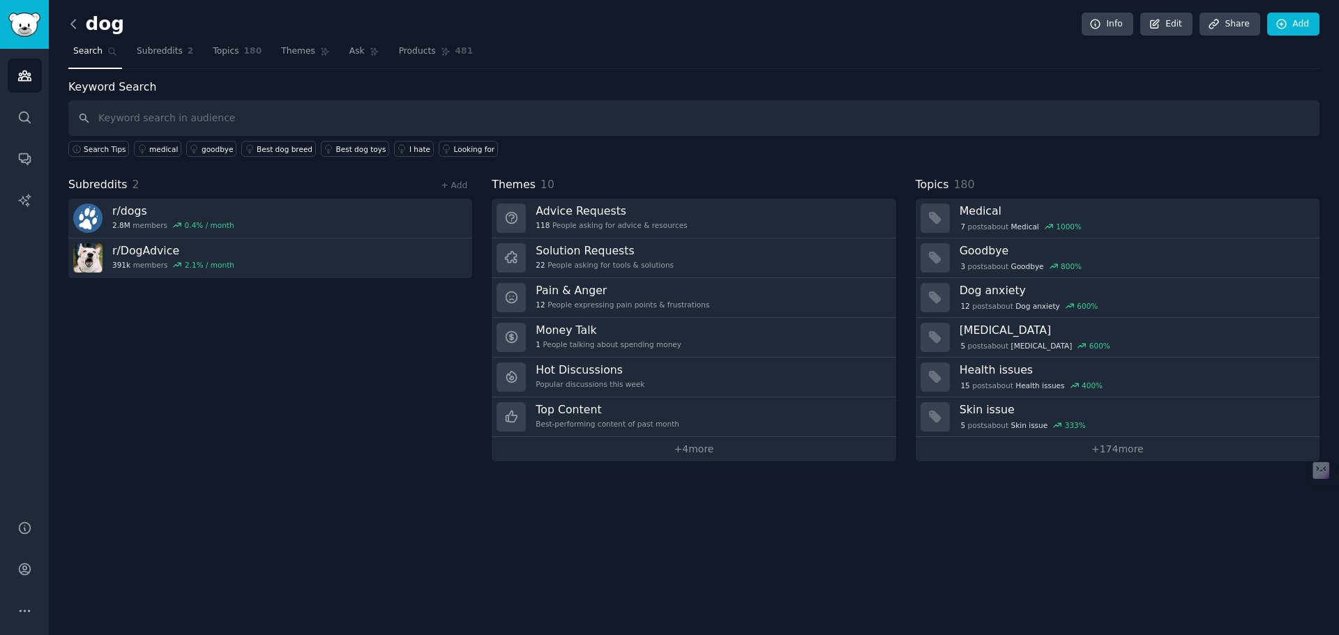
click at [75, 27] on icon at bounding box center [73, 24] width 4 height 8
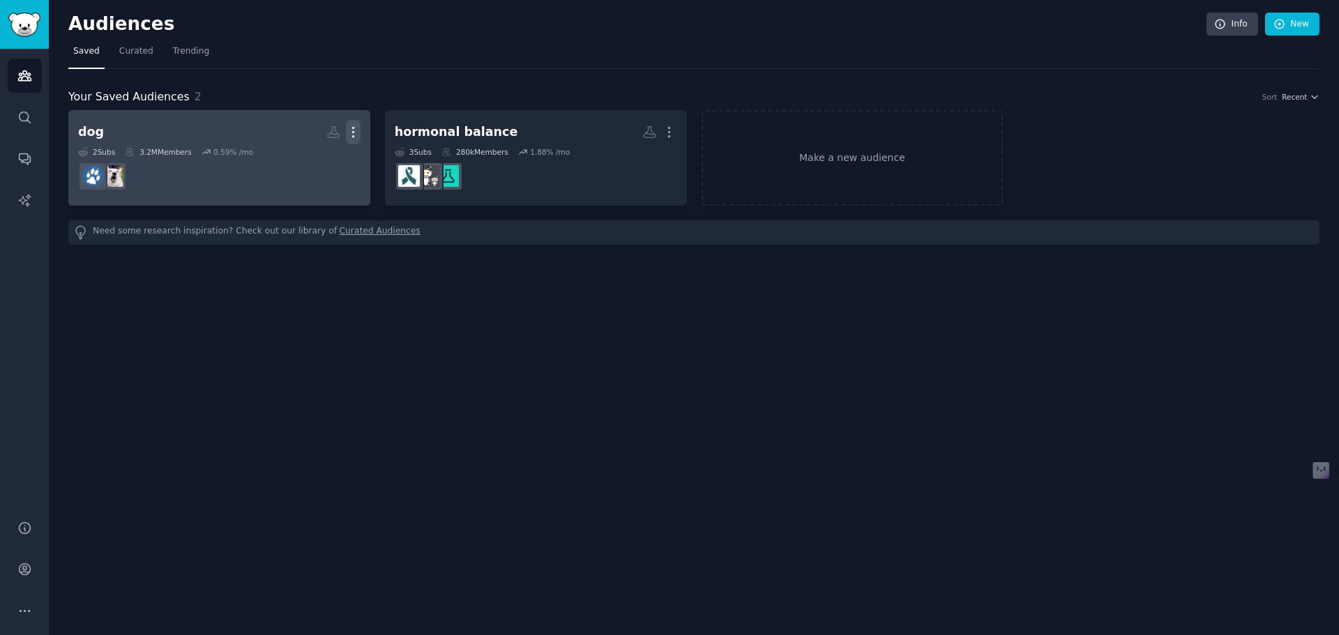
click at [354, 126] on icon "button" at bounding box center [353, 132] width 15 height 15
click at [310, 134] on p "View" at bounding box center [310, 137] width 23 height 15
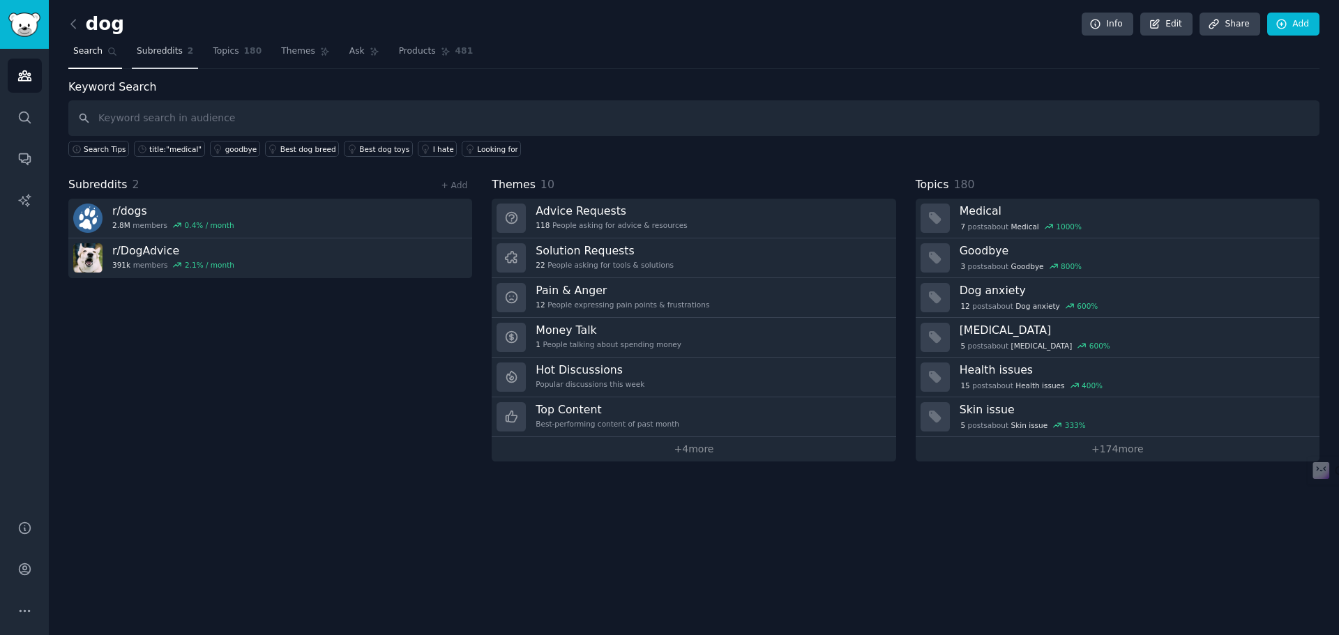
click at [157, 50] on span "Subreddits" at bounding box center [160, 51] width 46 height 13
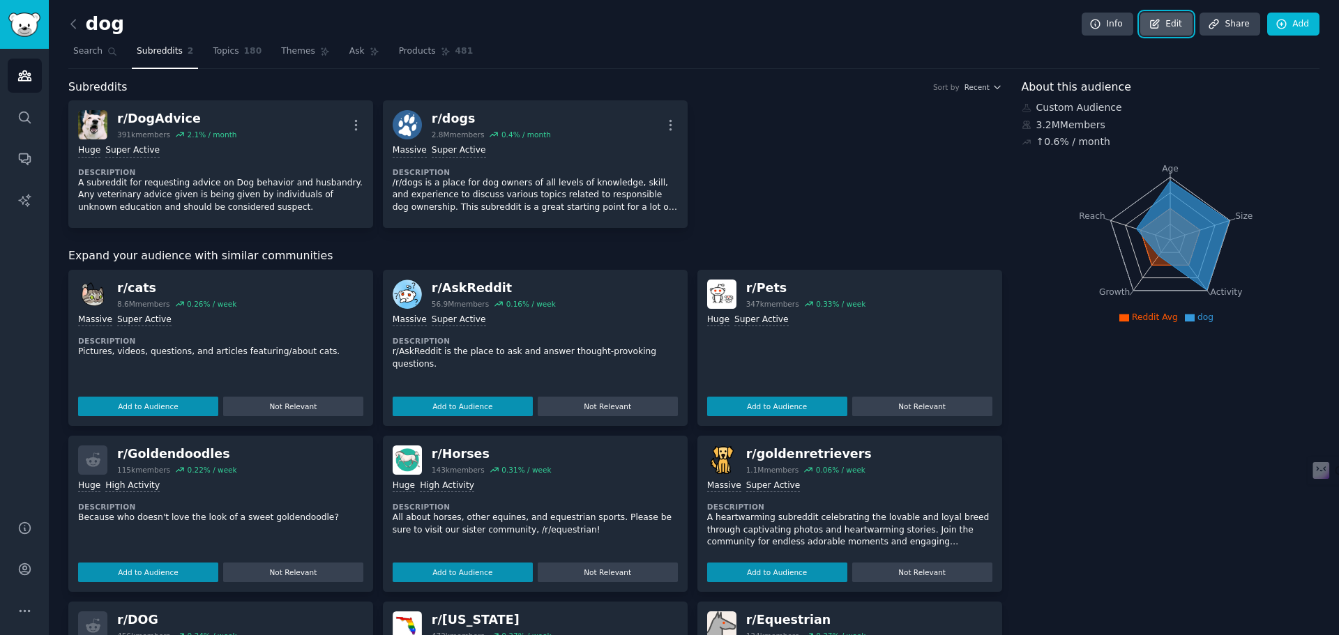
click at [1166, 26] on link "Edit" at bounding box center [1166, 25] width 52 height 24
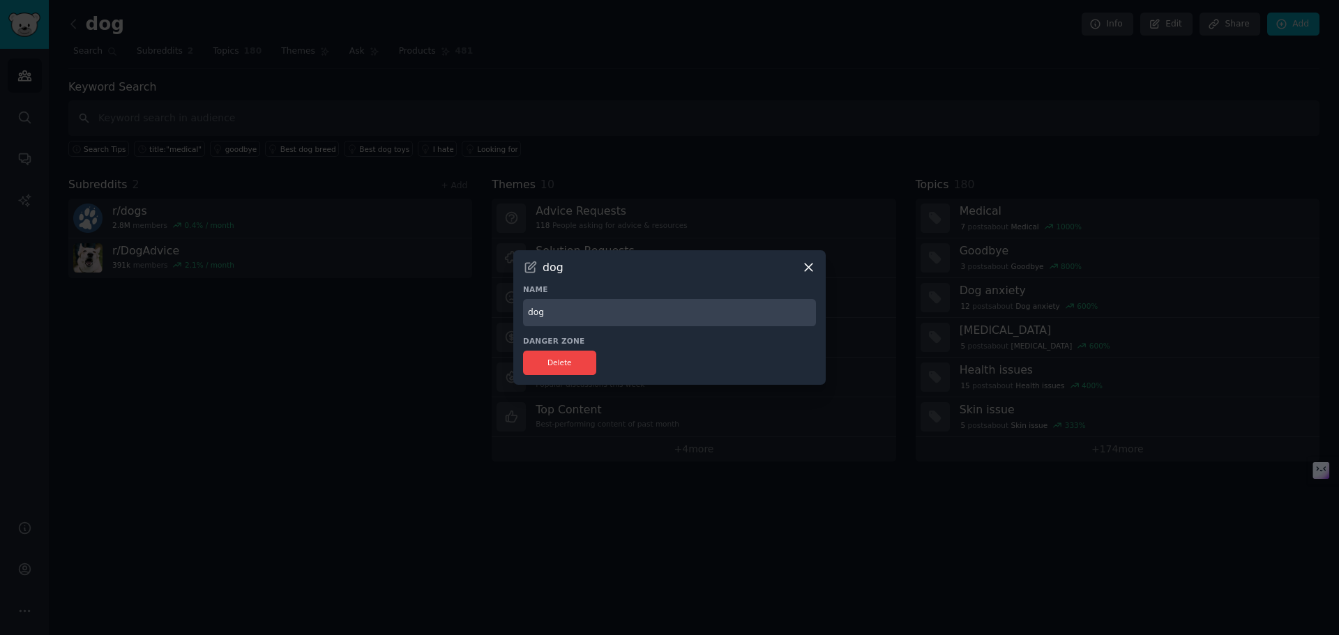
click at [808, 263] on icon at bounding box center [808, 267] width 15 height 15
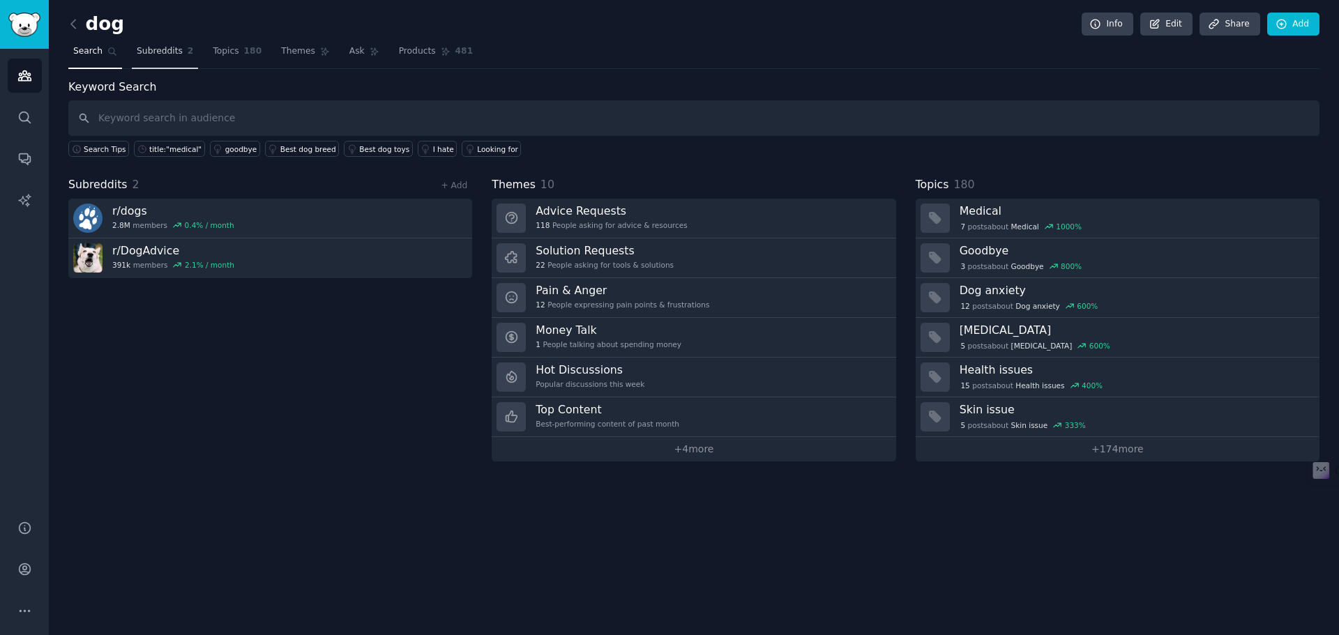
click at [162, 55] on span "Subreddits" at bounding box center [160, 51] width 46 height 13
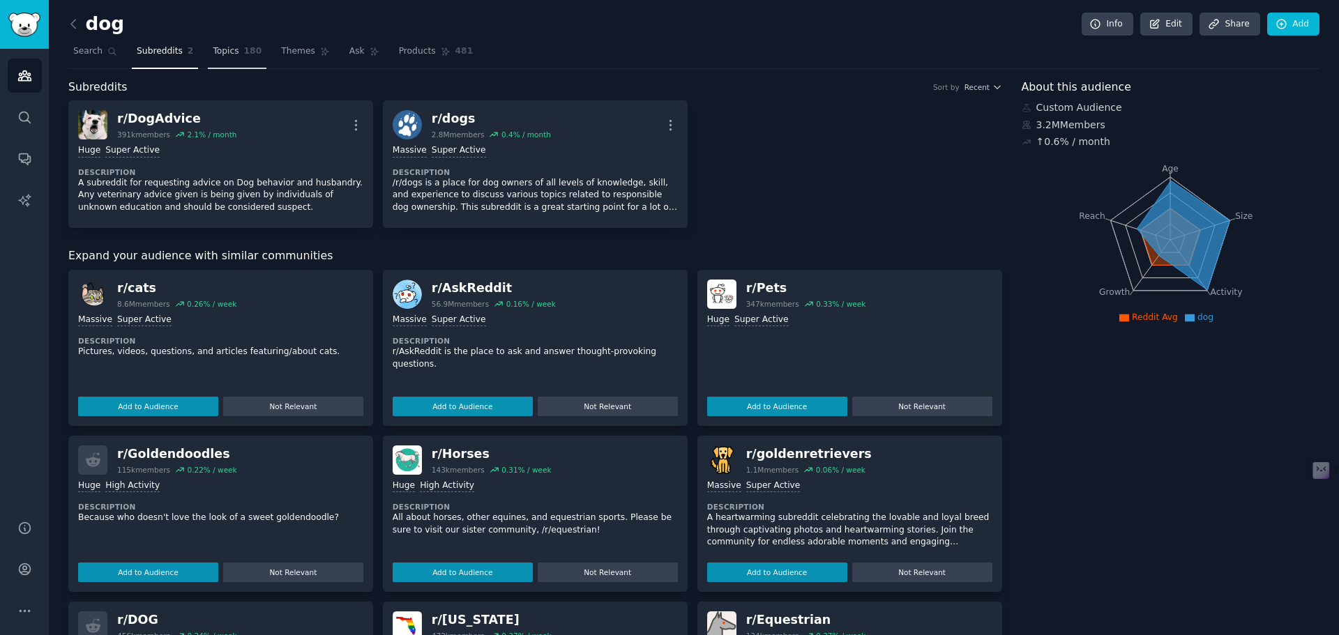
click at [223, 53] on span "Topics" at bounding box center [226, 51] width 26 height 13
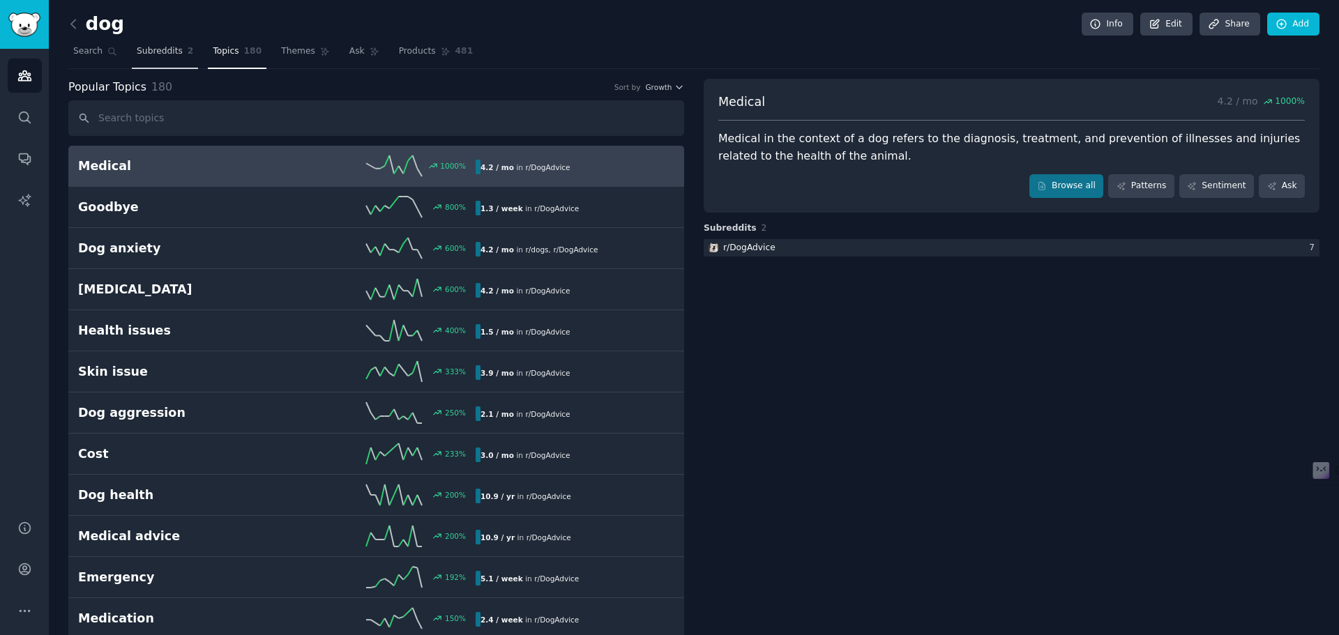
click at [154, 50] on span "Subreddits" at bounding box center [160, 51] width 46 height 13
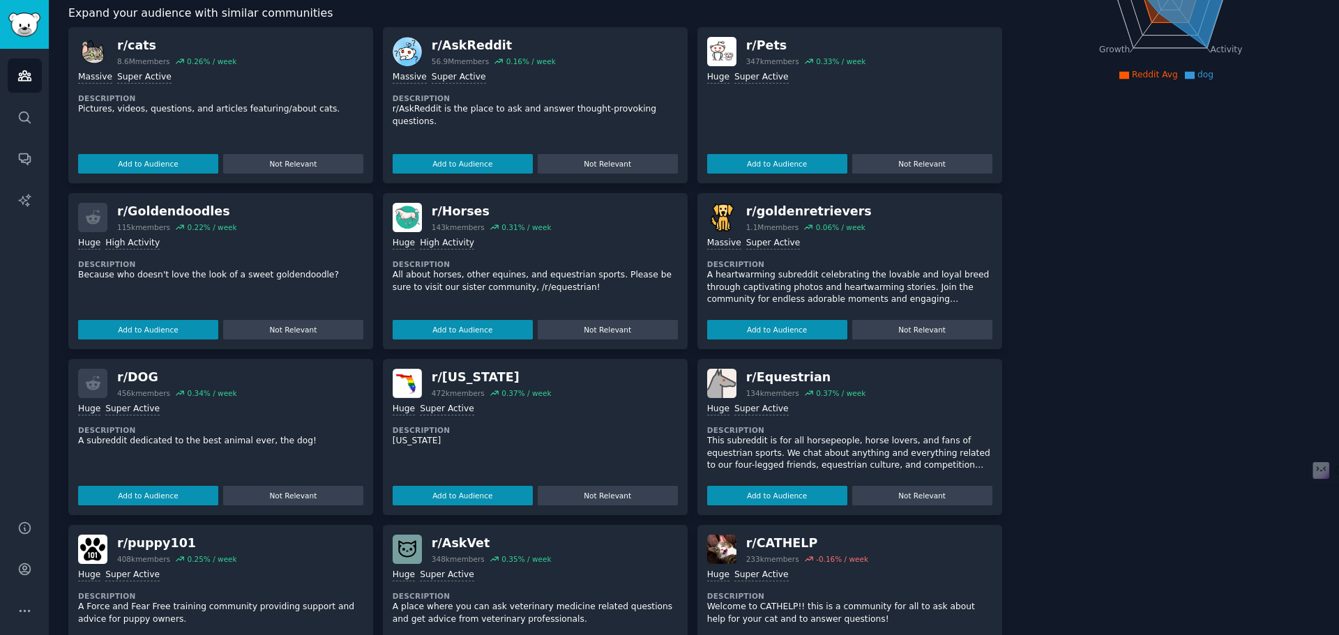
scroll to position [279, 0]
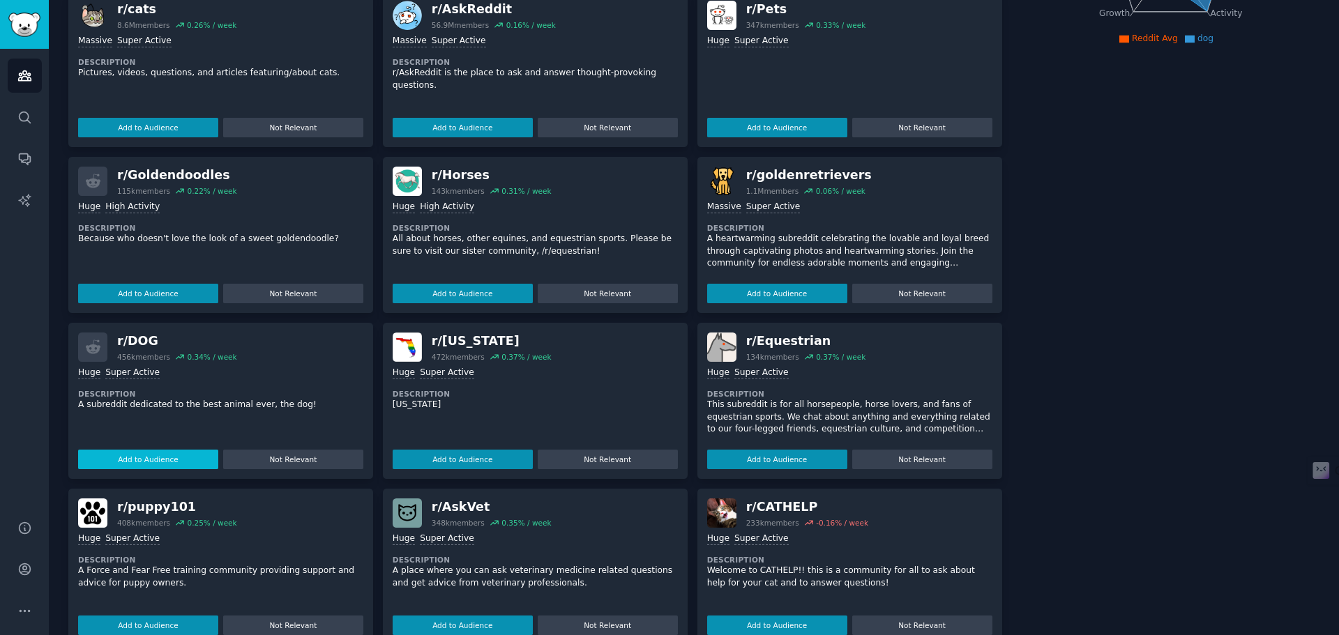
click at [175, 453] on button "Add to Audience" at bounding box center [148, 460] width 140 height 20
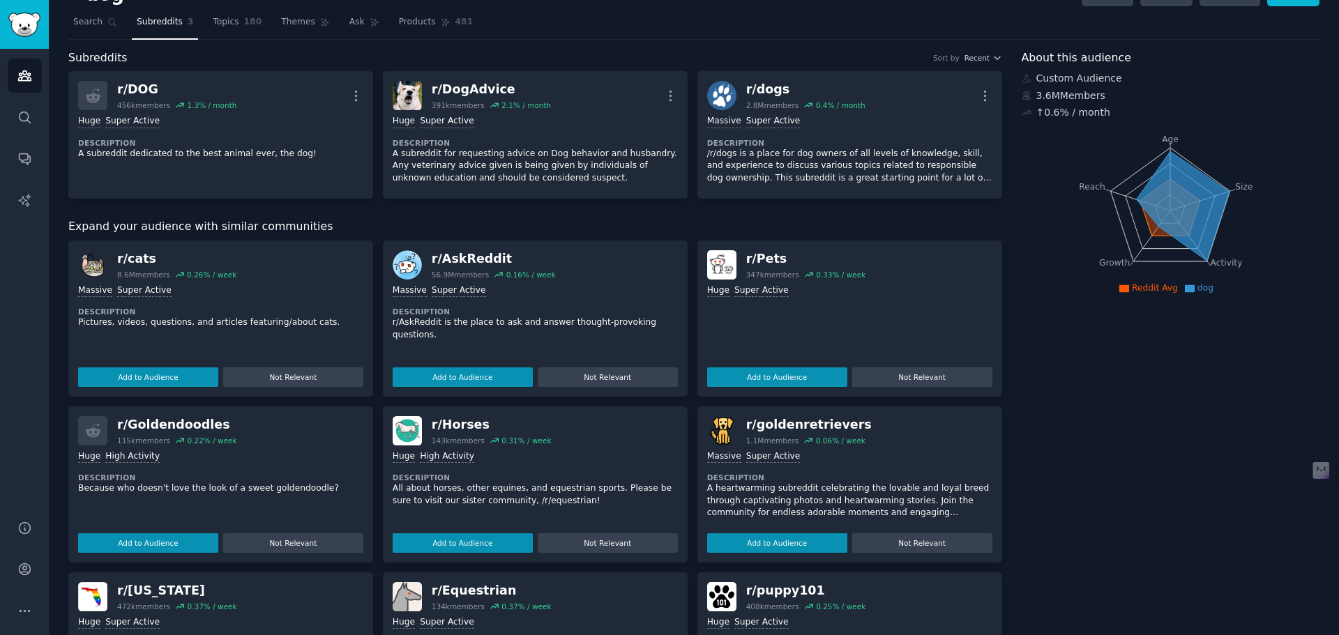
scroll to position [0, 0]
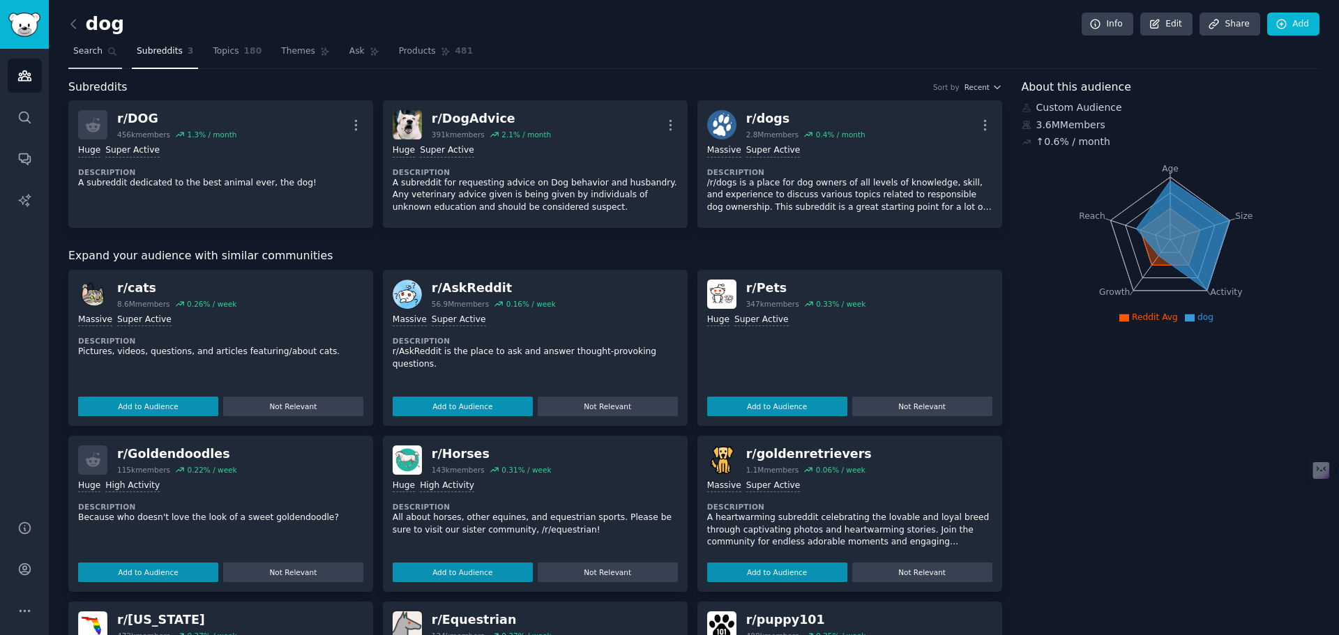
click at [93, 54] on span "Search" at bounding box center [87, 51] width 29 height 13
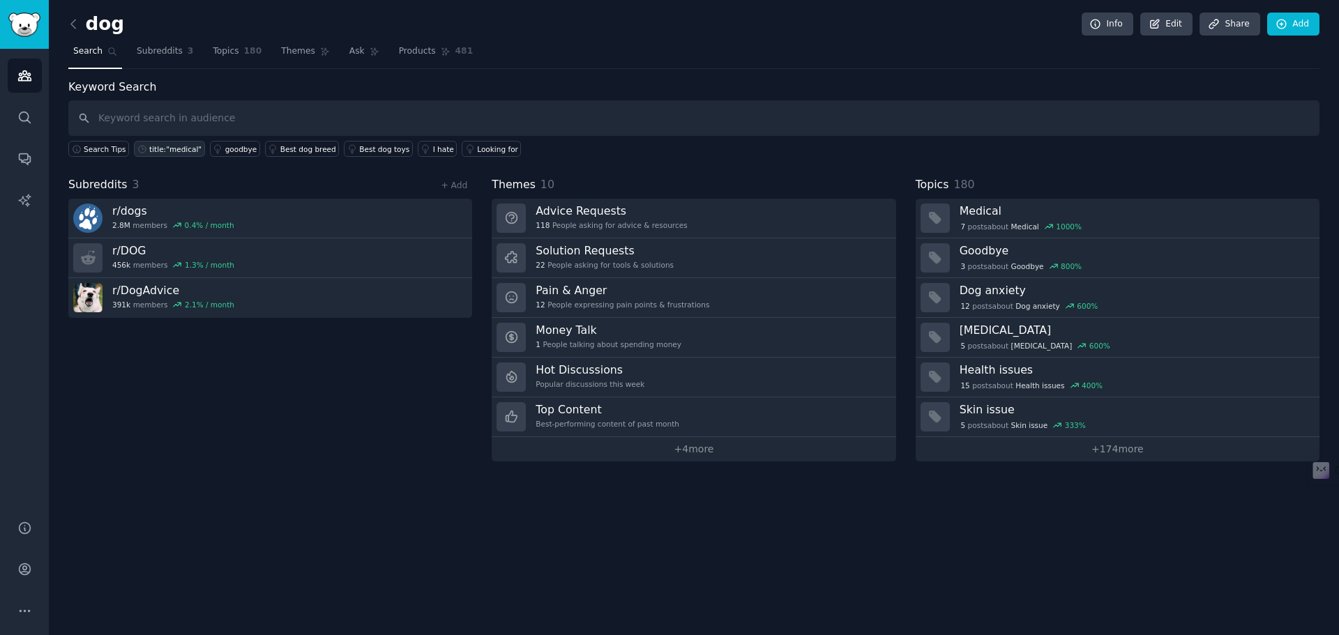
click at [165, 147] on div "title:"medical"" at bounding box center [175, 149] width 52 height 10
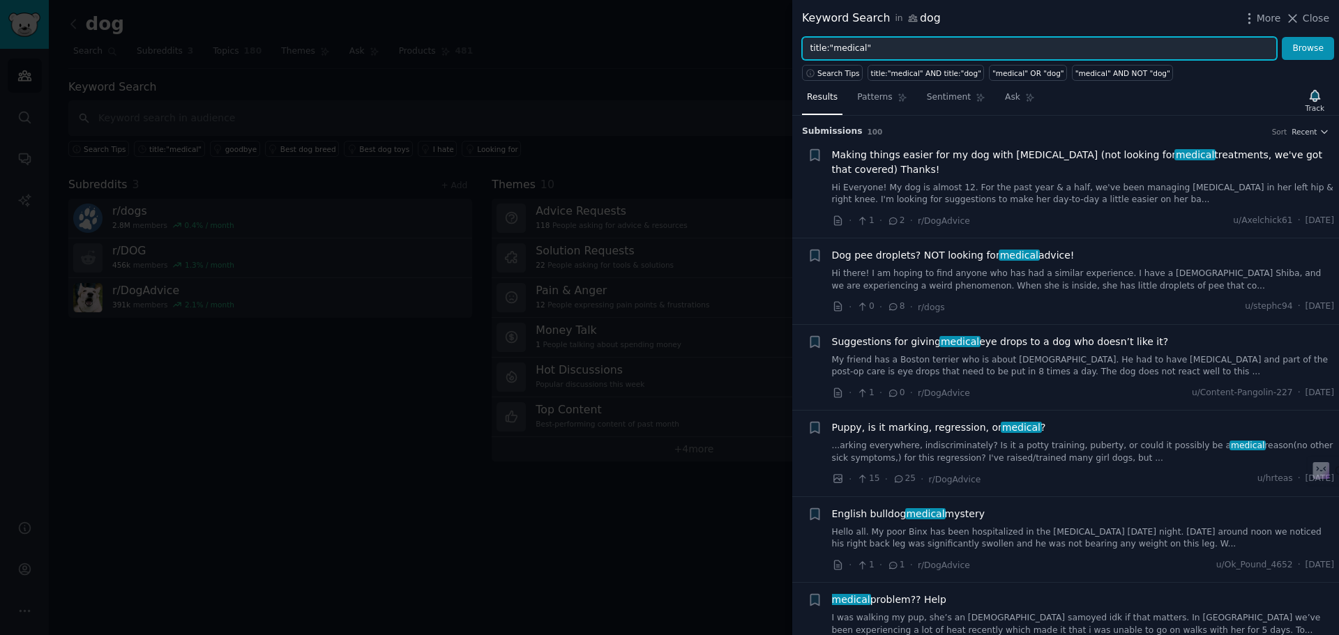
click at [860, 52] on input "title:"medical"" at bounding box center [1039, 49] width 475 height 24
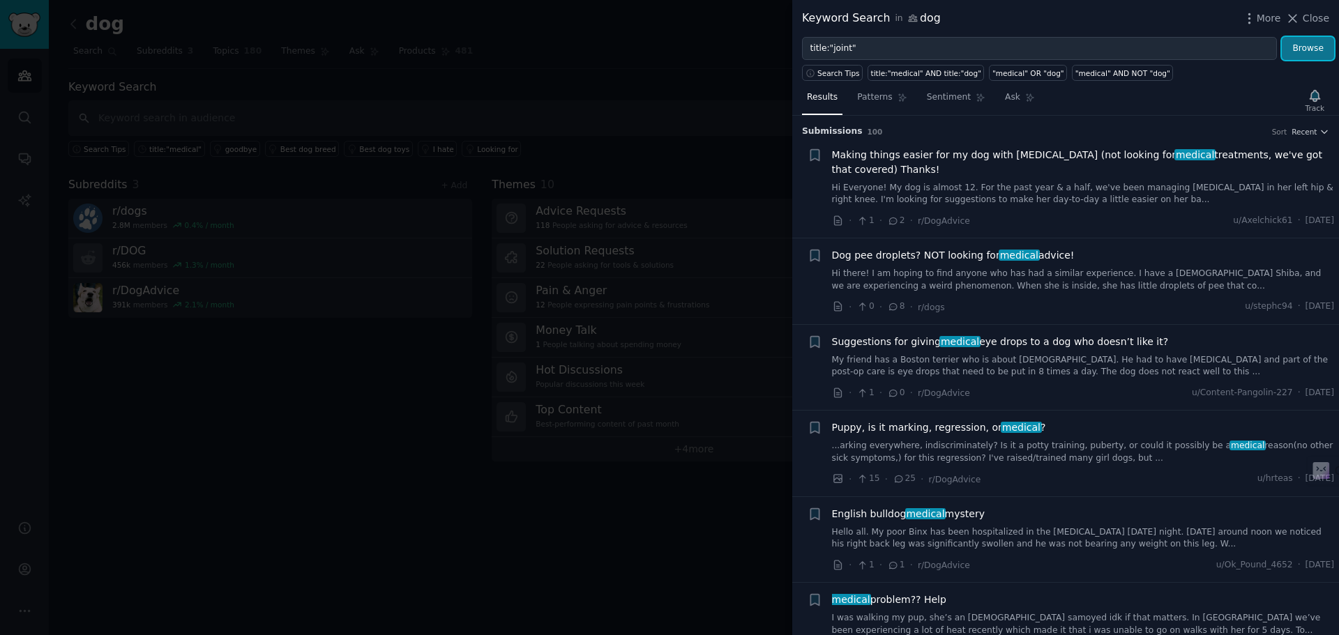
click at [1309, 48] on button "Browse" at bounding box center [1308, 49] width 52 height 24
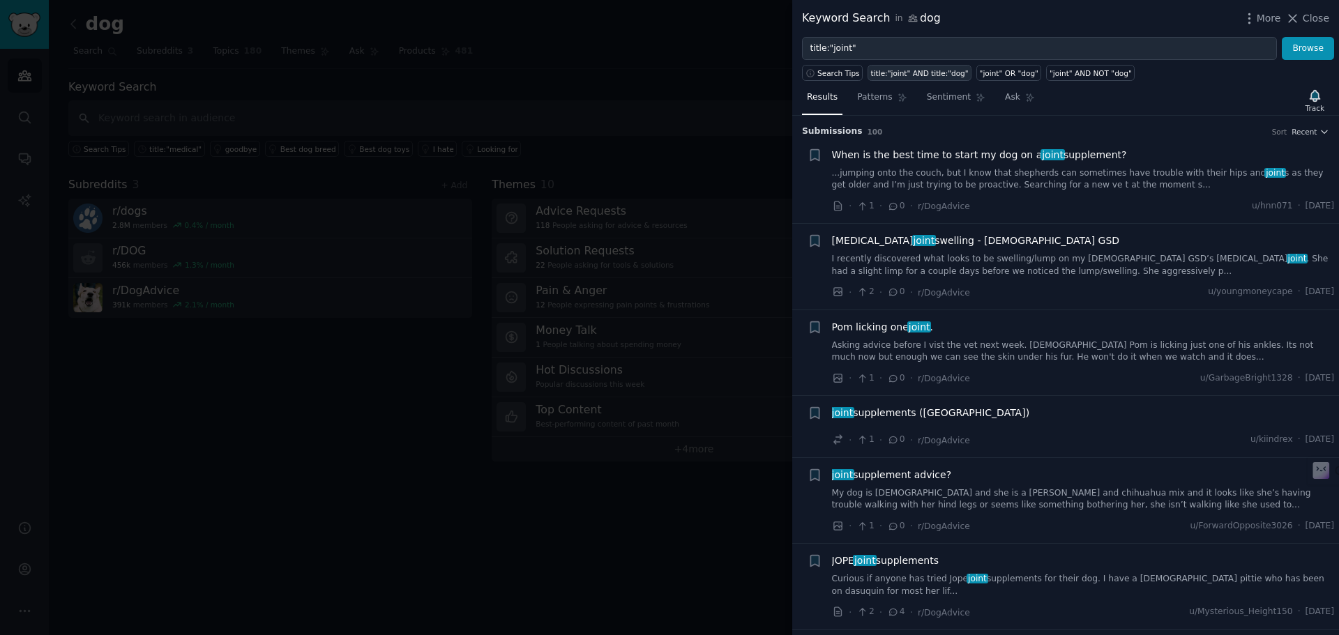
click at [919, 75] on div "title:"joint" AND title:"dog"" at bounding box center [920, 73] width 98 height 10
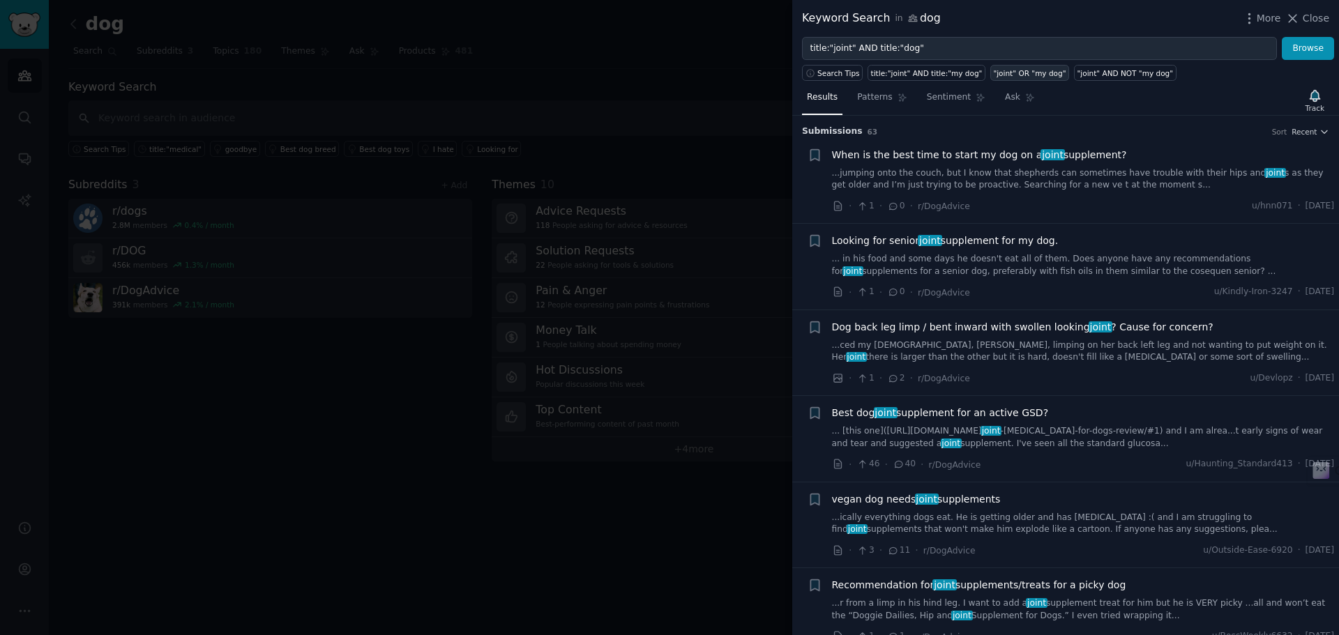
click at [997, 70] on div ""joint" OR "my dog"" at bounding box center [1029, 73] width 73 height 10
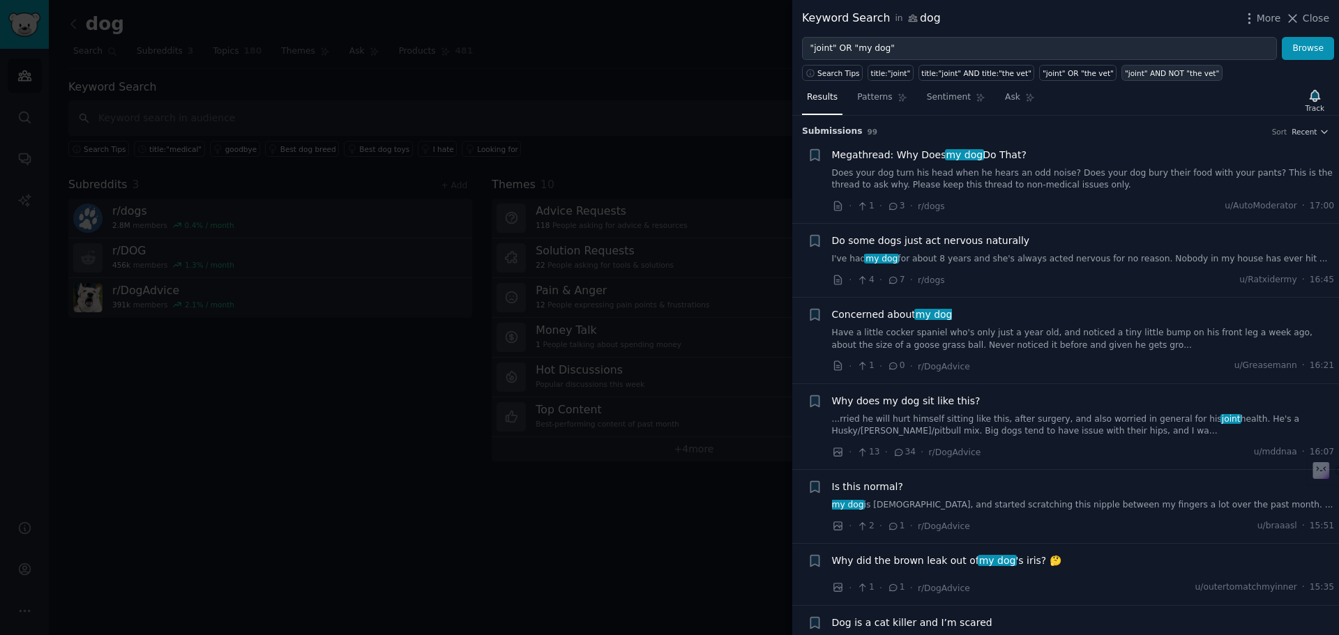
click at [1125, 74] on div ""joint" AND NOT "the vet"" at bounding box center [1172, 73] width 94 height 10
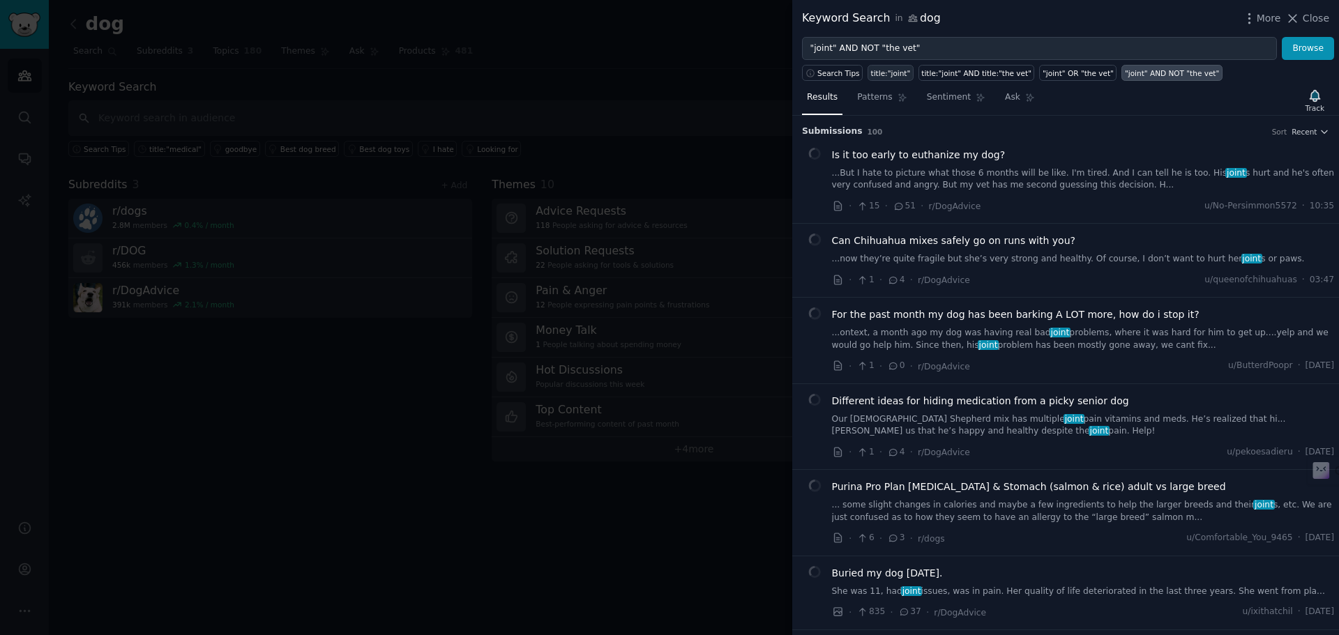
click at [881, 69] on div "title:"joint"" at bounding box center [891, 73] width 40 height 10
type input "title:"joint""
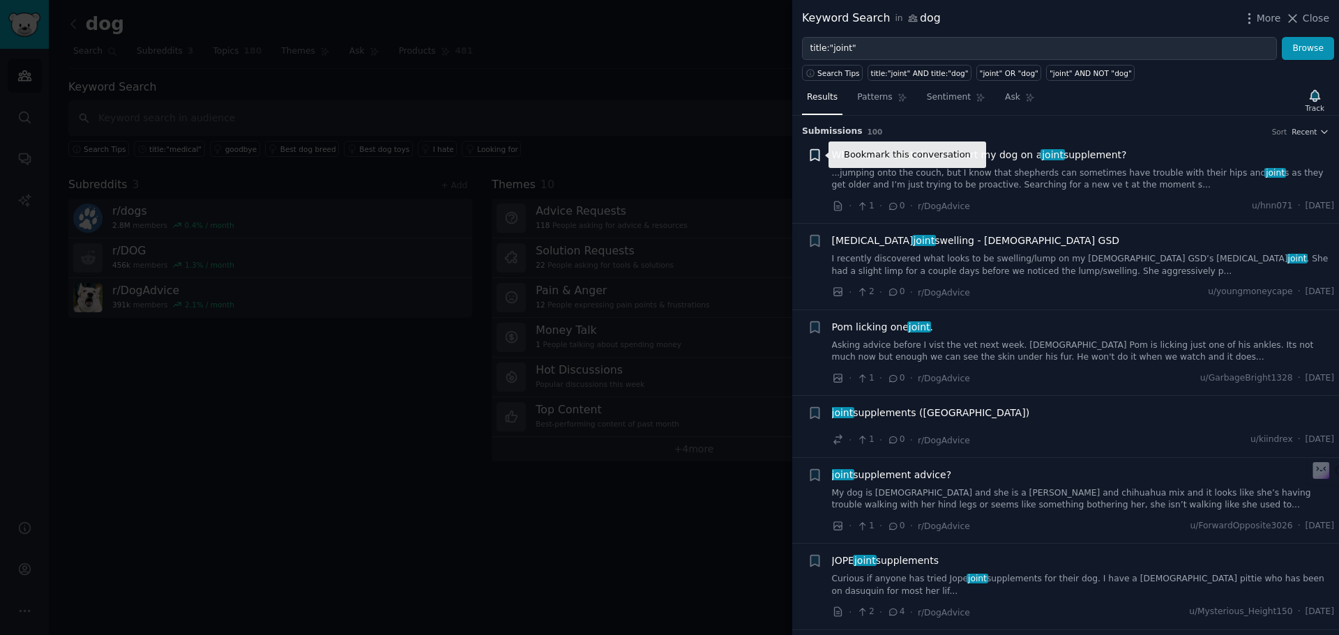
click at [811, 152] on icon "button" at bounding box center [815, 154] width 8 height 11
click at [814, 232] on li "+ [MEDICAL_DATA] joint swelling - [DEMOGRAPHIC_DATA] [MEDICAL_DATA] recently di…" at bounding box center [1065, 267] width 547 height 86
click at [1295, 15] on icon at bounding box center [1293, 18] width 15 height 15
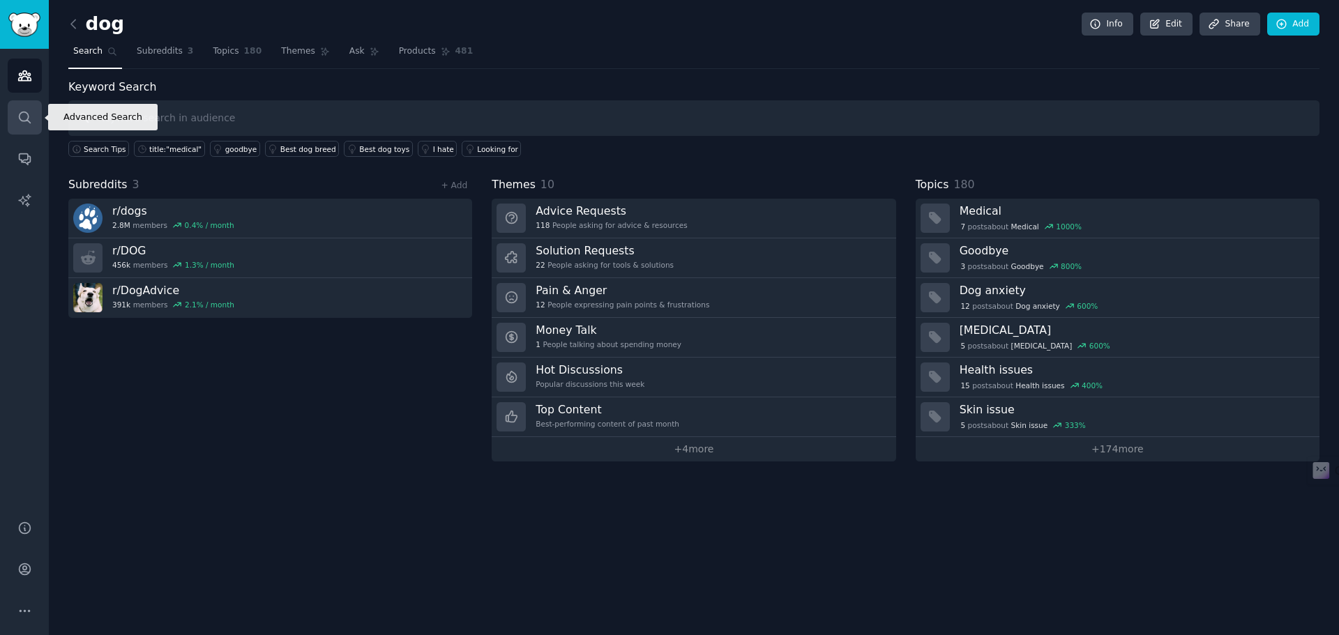
click at [19, 124] on icon "Sidebar" at bounding box center [24, 117] width 15 height 15
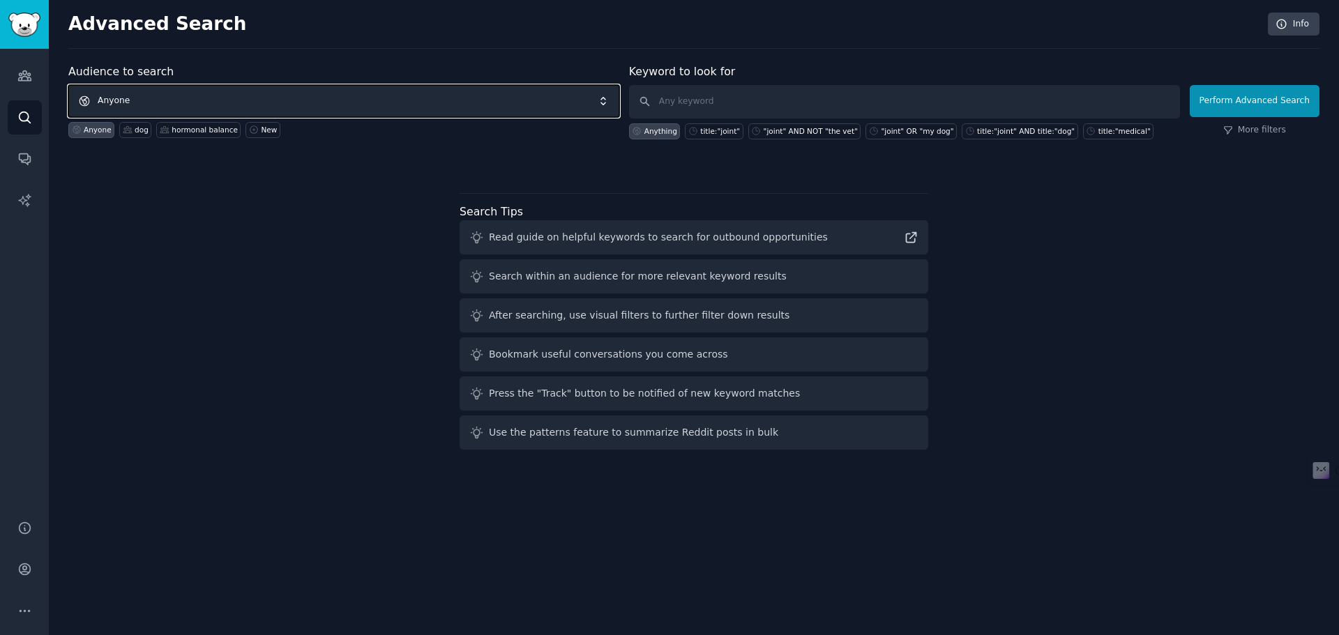
click at [218, 94] on span "Anyone" at bounding box center [343, 101] width 551 height 32
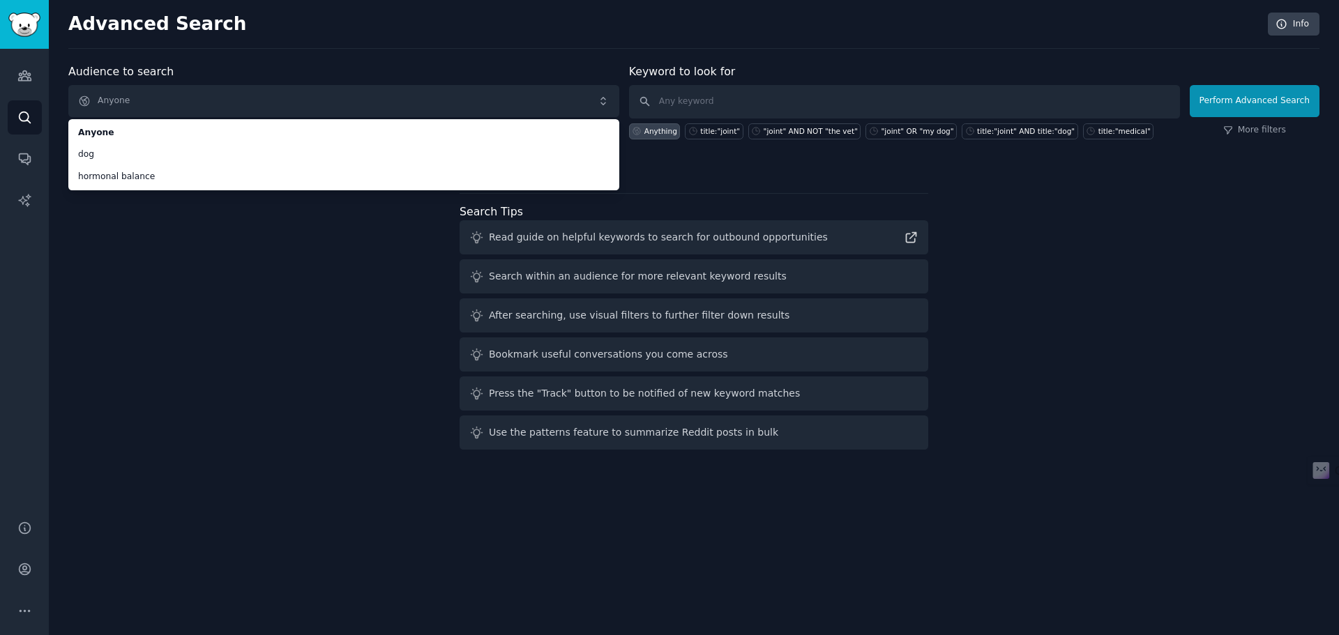
click at [176, 224] on div "Audience to search Anyone Anyone dog hormonal balance Anyone dog hormonal balan…" at bounding box center [693, 259] width 1251 height 392
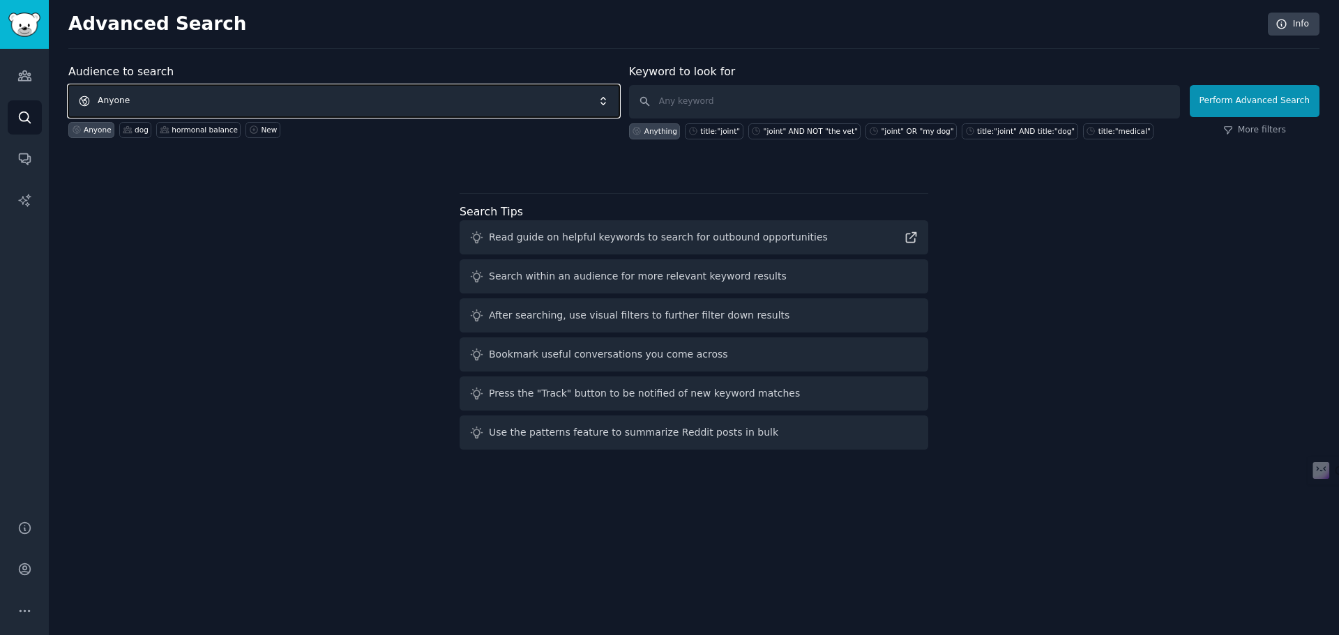
click at [176, 89] on span "Anyone" at bounding box center [343, 101] width 551 height 32
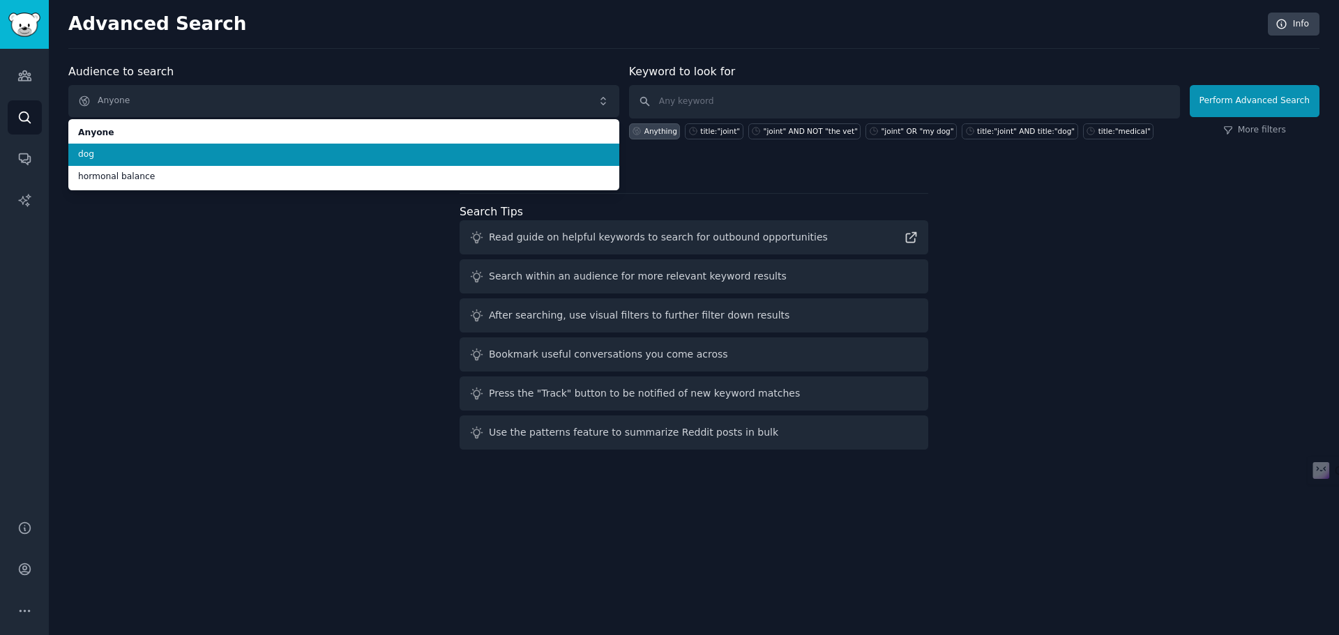
click at [143, 151] on span "dog" at bounding box center [344, 155] width 532 height 13
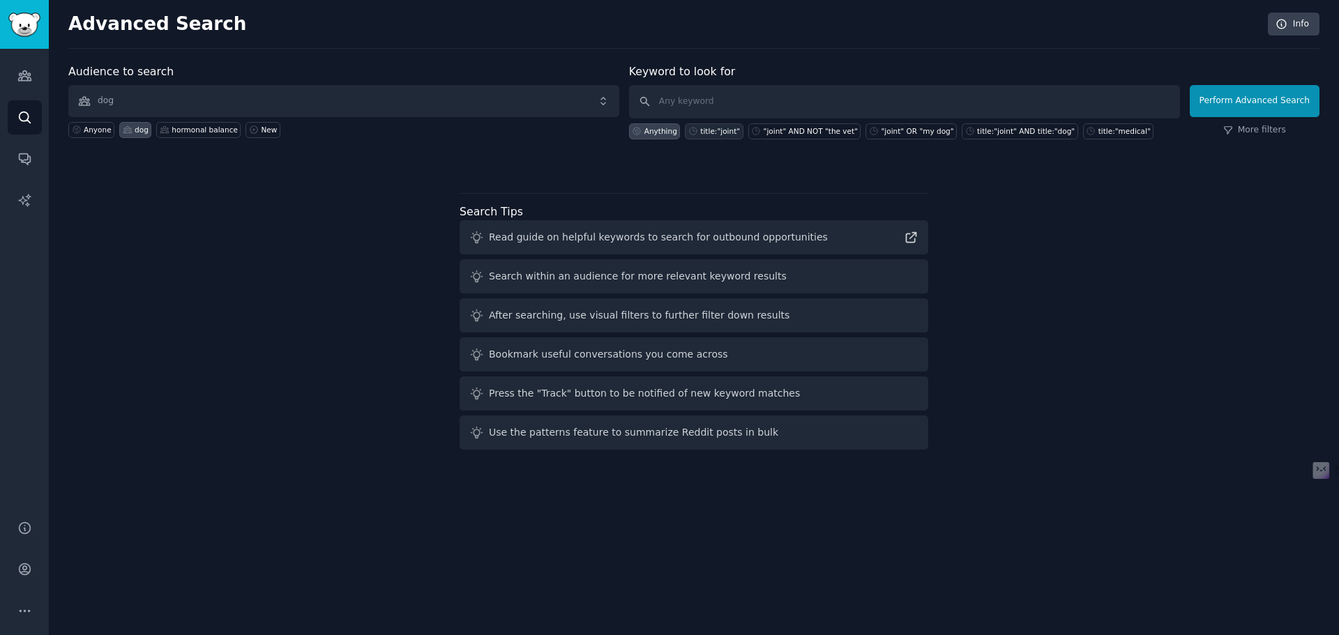
click at [717, 127] on div "title:"joint"" at bounding box center [720, 131] width 40 height 10
type input "title:"joint""
click at [1268, 100] on button "Perform Advanced Search" at bounding box center [1255, 101] width 130 height 32
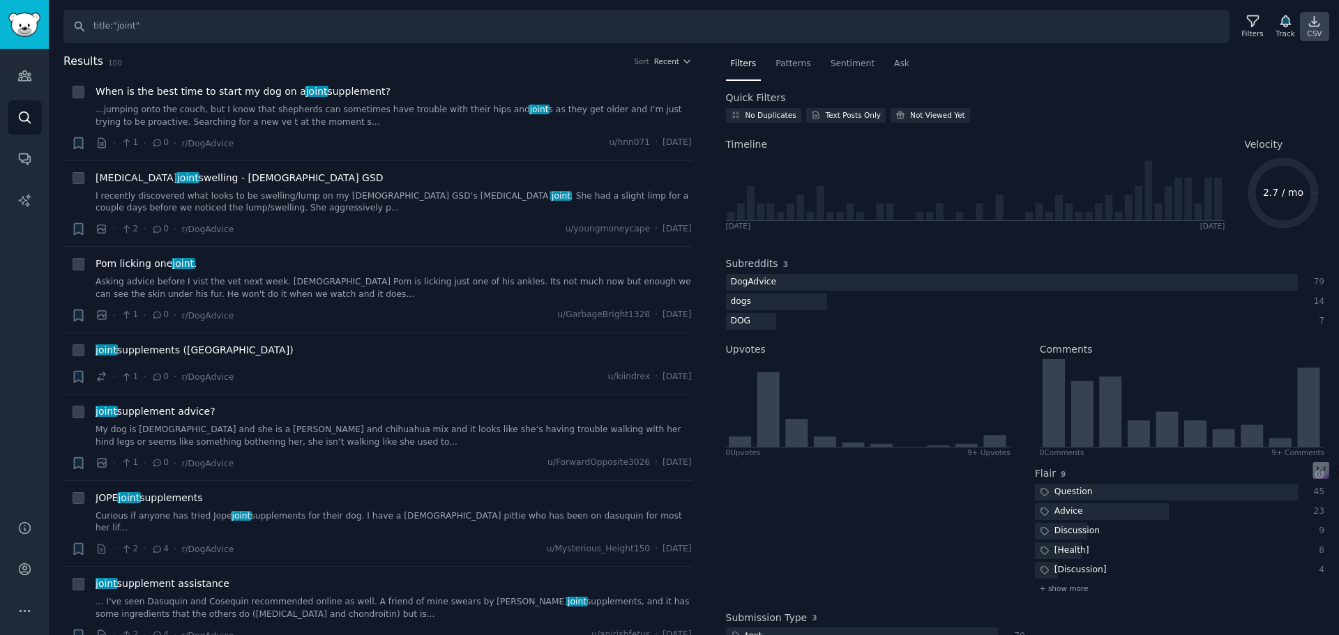
click at [1313, 26] on icon at bounding box center [1315, 22] width 10 height 10
